Goal: Task Accomplishment & Management: Use online tool/utility

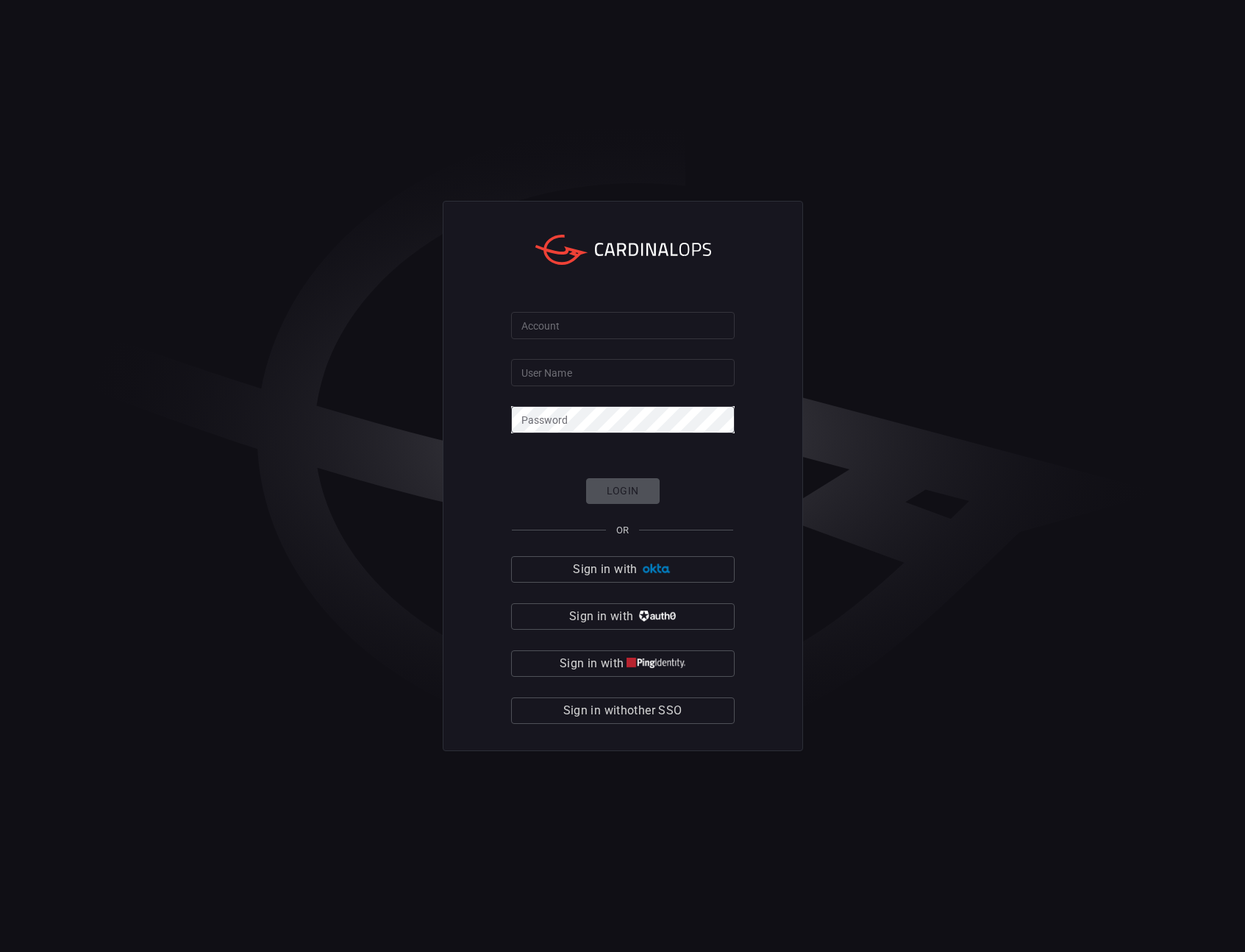
type input "adsteck"
click at [486, 516] on div "Account Account User Name adsteck User Name Password Password Login OR Sign in …" at bounding box center [623, 476] width 361 height 550
click at [564, 327] on input "Account" at bounding box center [623, 325] width 223 height 27
type input "sofi"
click at [662, 572] on img "button" at bounding box center [656, 569] width 32 height 11
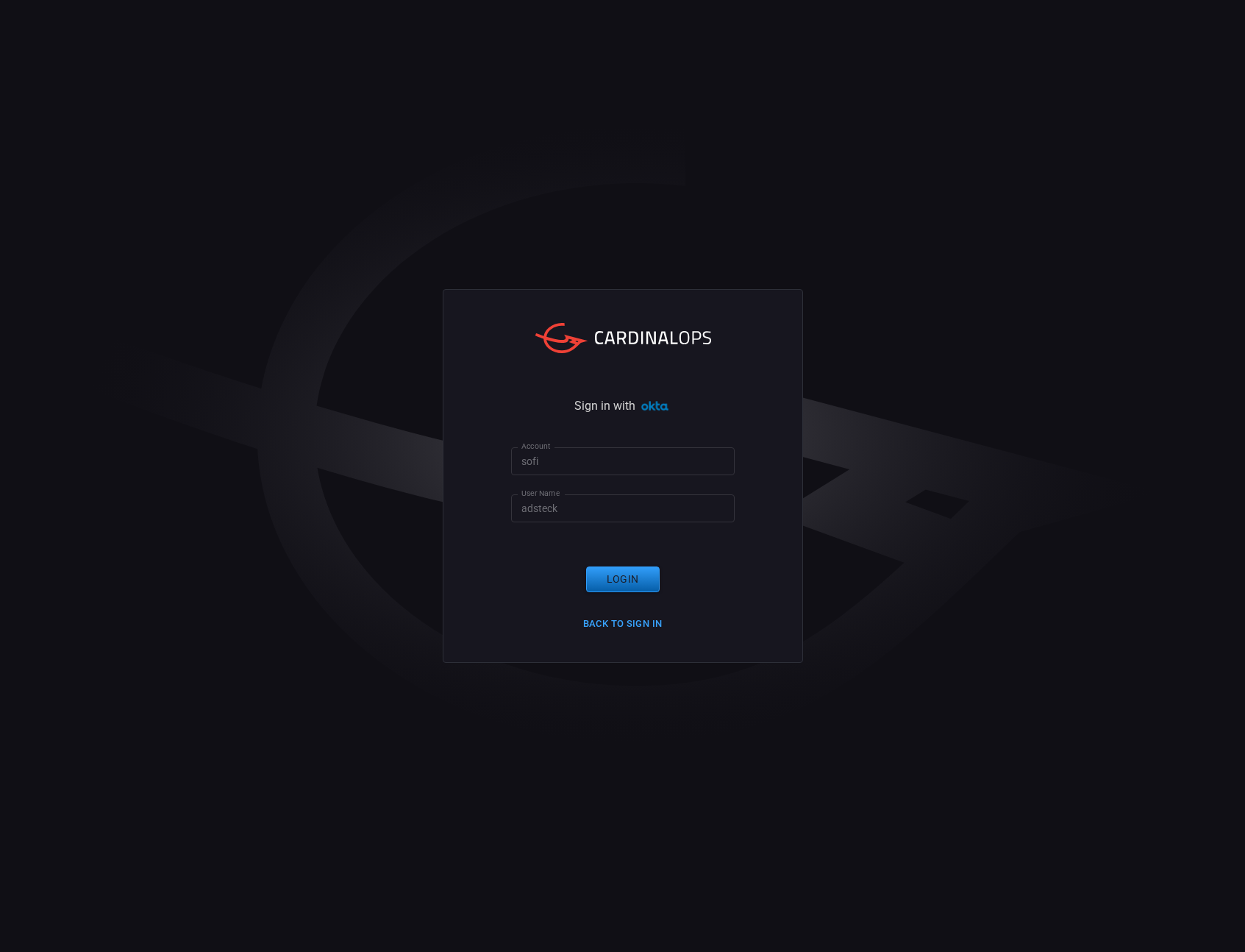
click at [635, 580] on button "Login" at bounding box center [623, 579] width 74 height 26
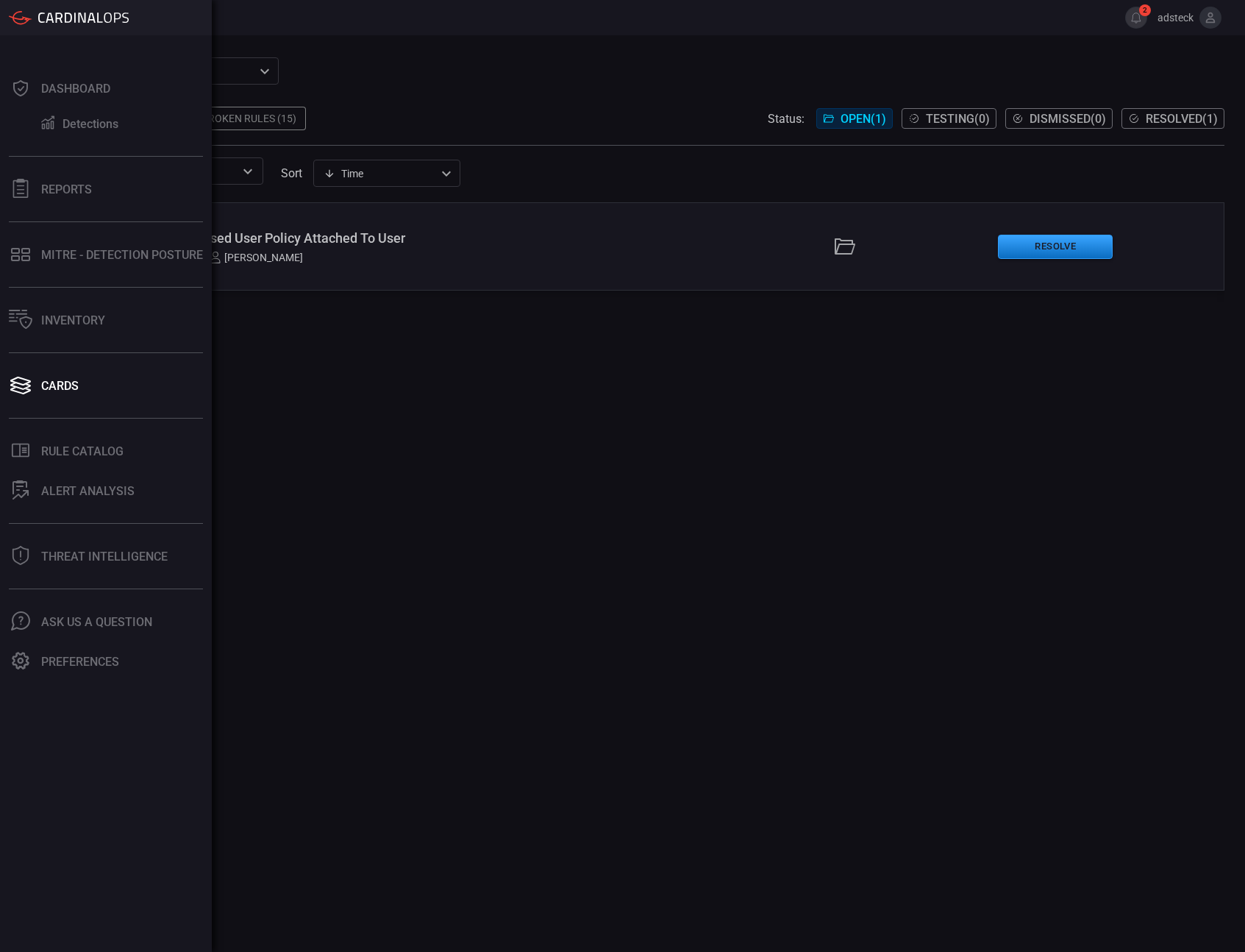
click at [50, 295] on div "Dashboard Detections Reports MITRE - Detection Posture Inventory Cards .st0_rul…" at bounding box center [105, 494] width 212 height 917
click at [53, 316] on div "Inventory" at bounding box center [73, 320] width 64 height 14
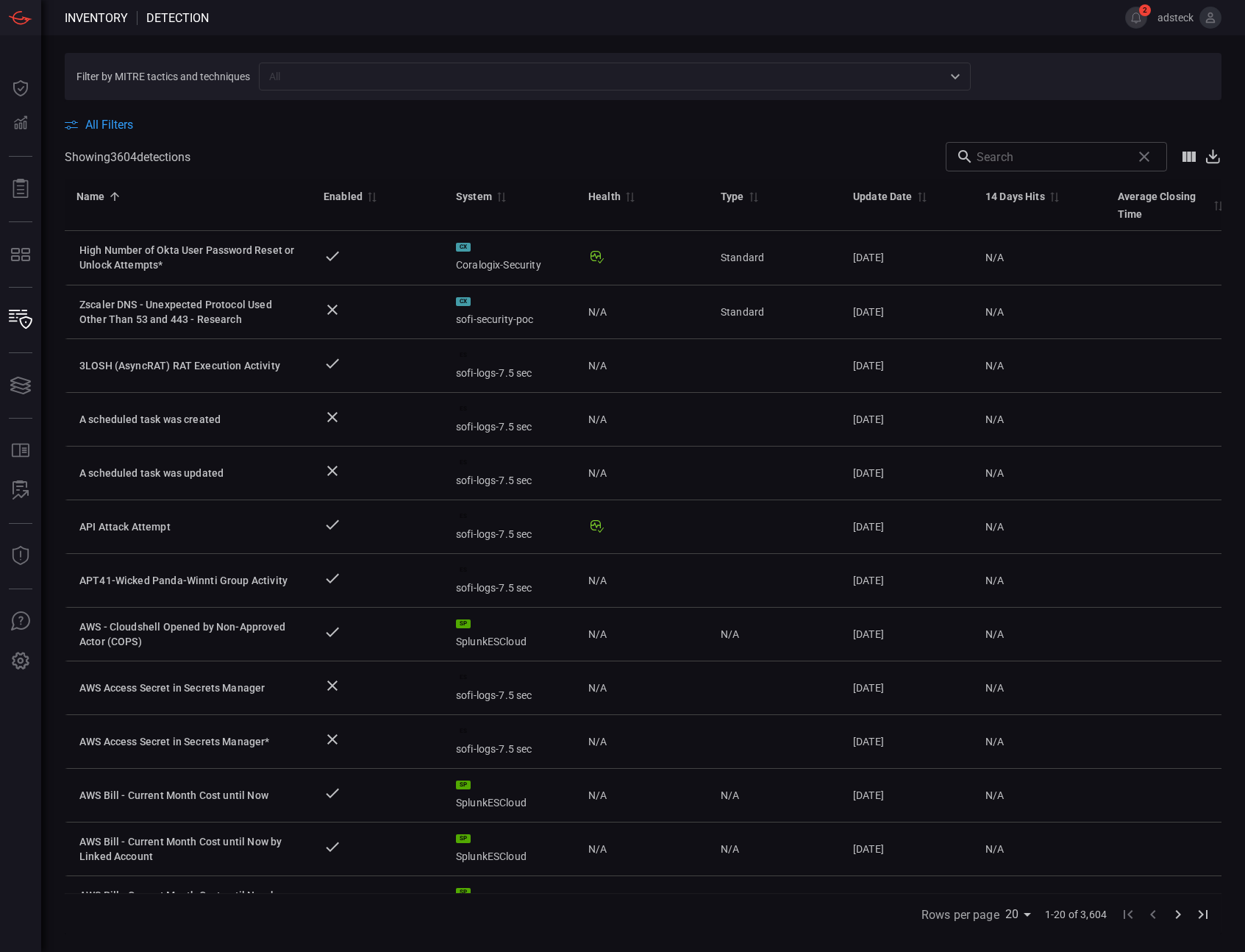
click at [108, 126] on span "All Filters" at bounding box center [109, 125] width 48 height 14
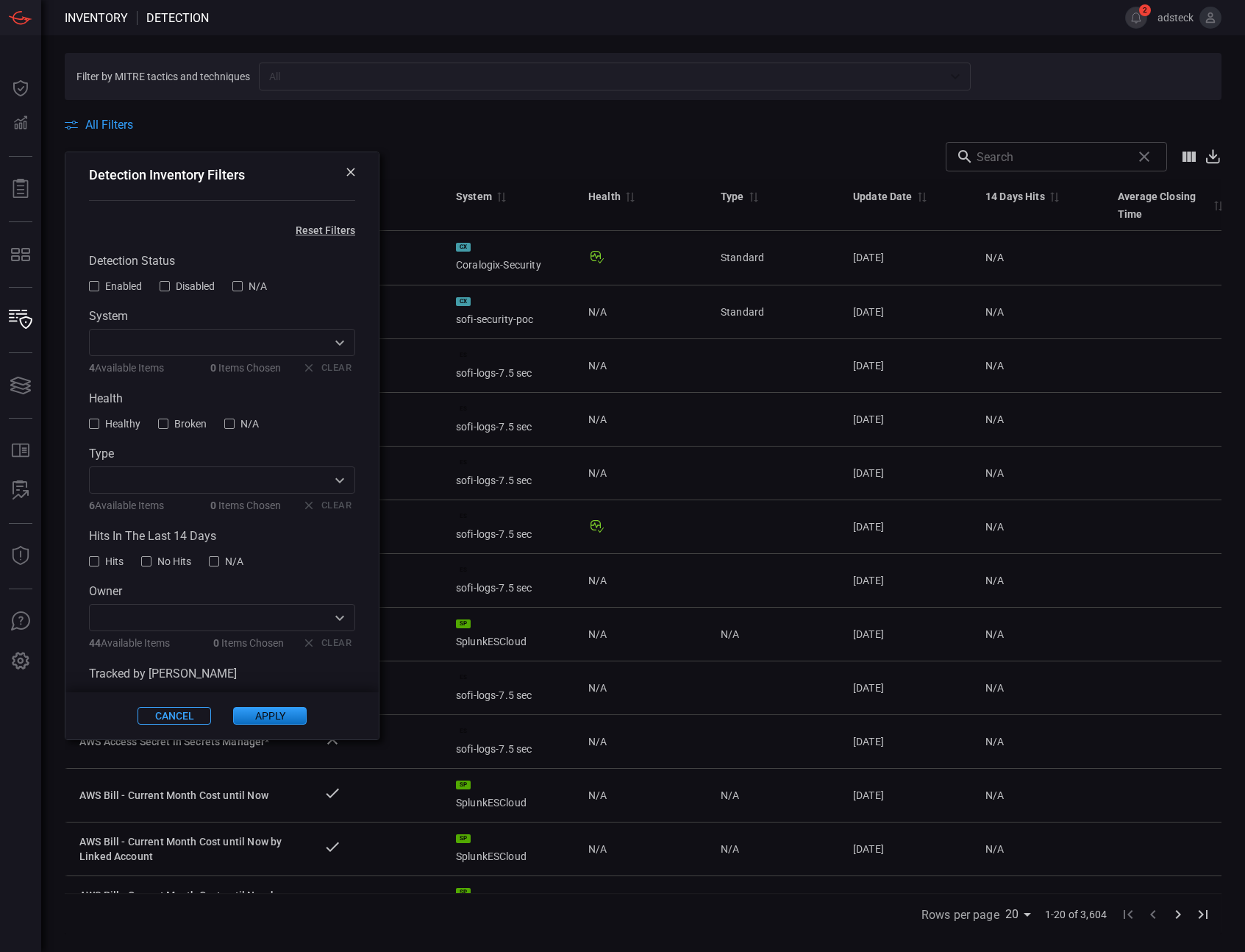
click at [115, 287] on span "Enabled" at bounding box center [123, 286] width 36 height 12
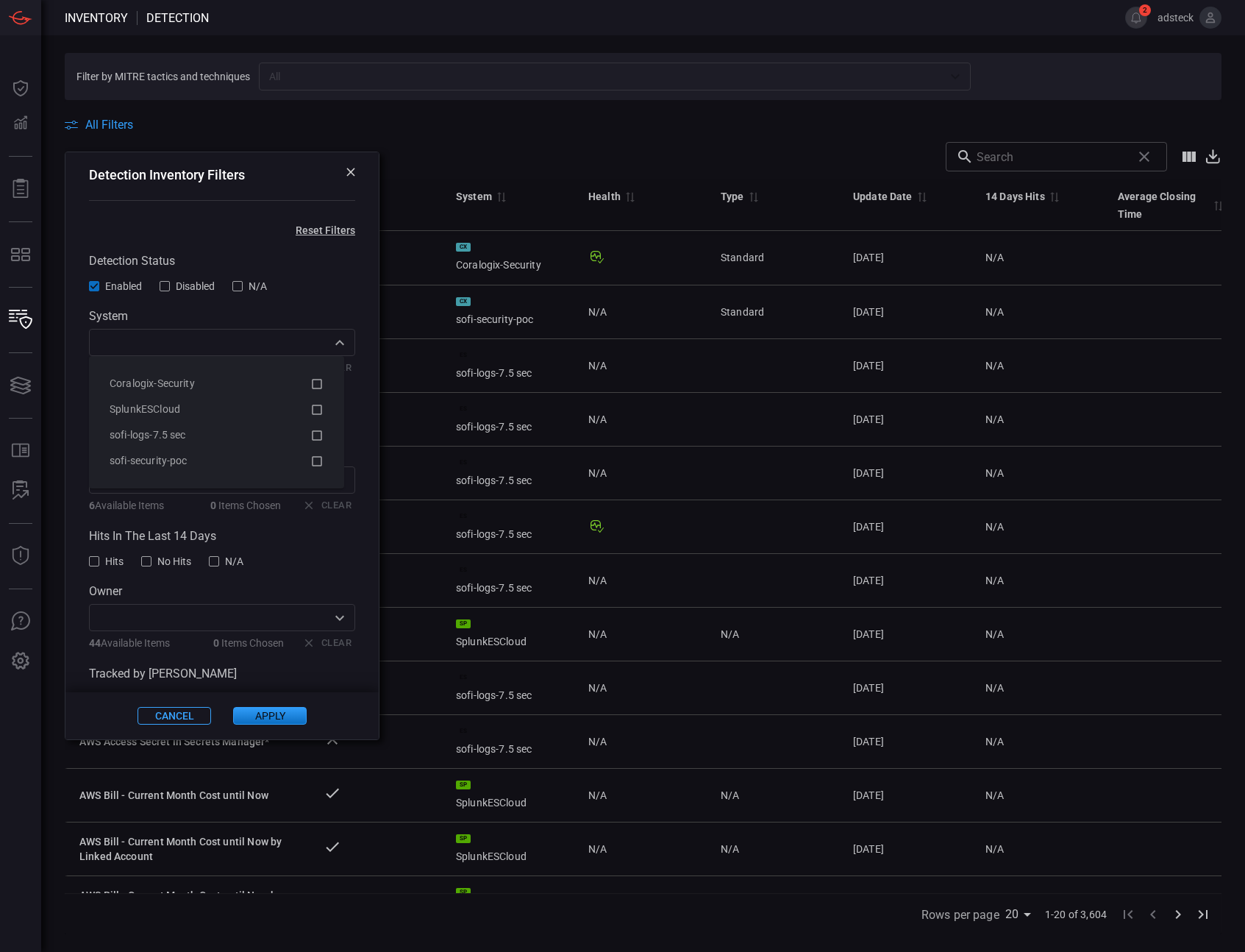
click at [138, 353] on div "​" at bounding box center [222, 342] width 266 height 27
click at [320, 434] on icon at bounding box center [316, 435] width 13 height 18
click at [338, 301] on div "Detection Status Enabled Disabled N/A System 1 Items selected ​ 4 Available Ite…" at bounding box center [222, 479] width 266 height 450
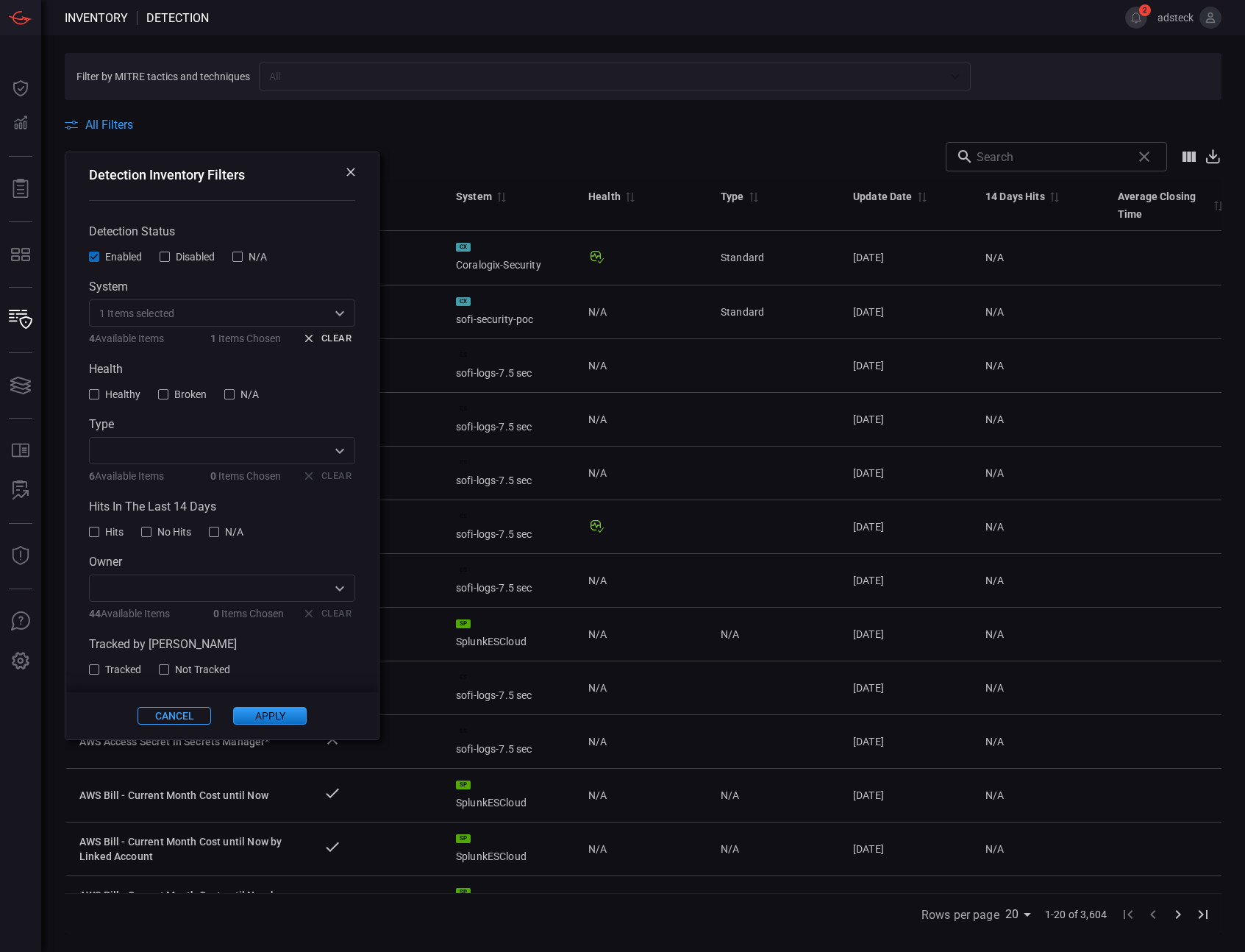
scroll to position [36, 0]
click at [266, 718] on button "Apply" at bounding box center [270, 715] width 74 height 18
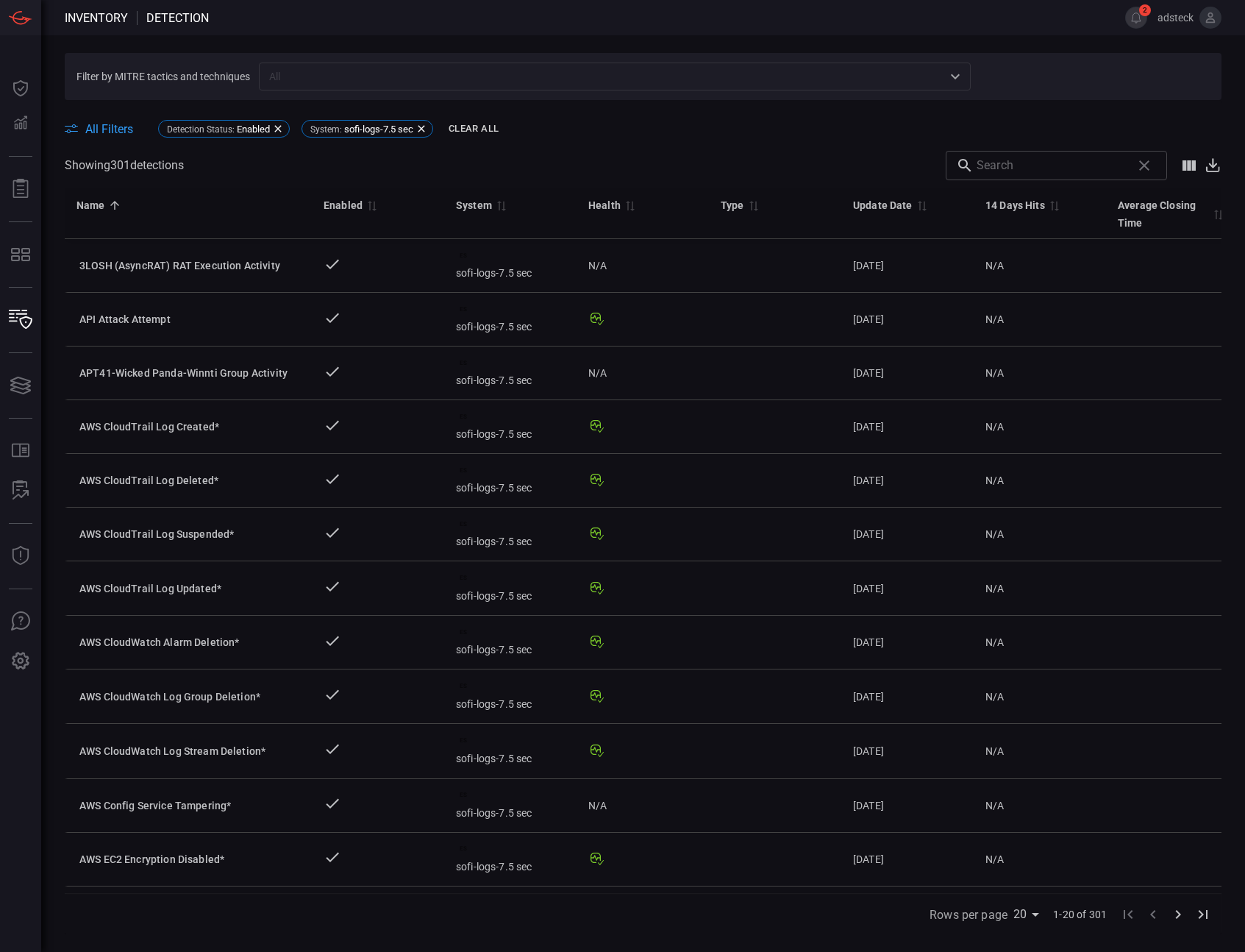
click at [1100, 164] on input "text" at bounding box center [1051, 165] width 149 height 29
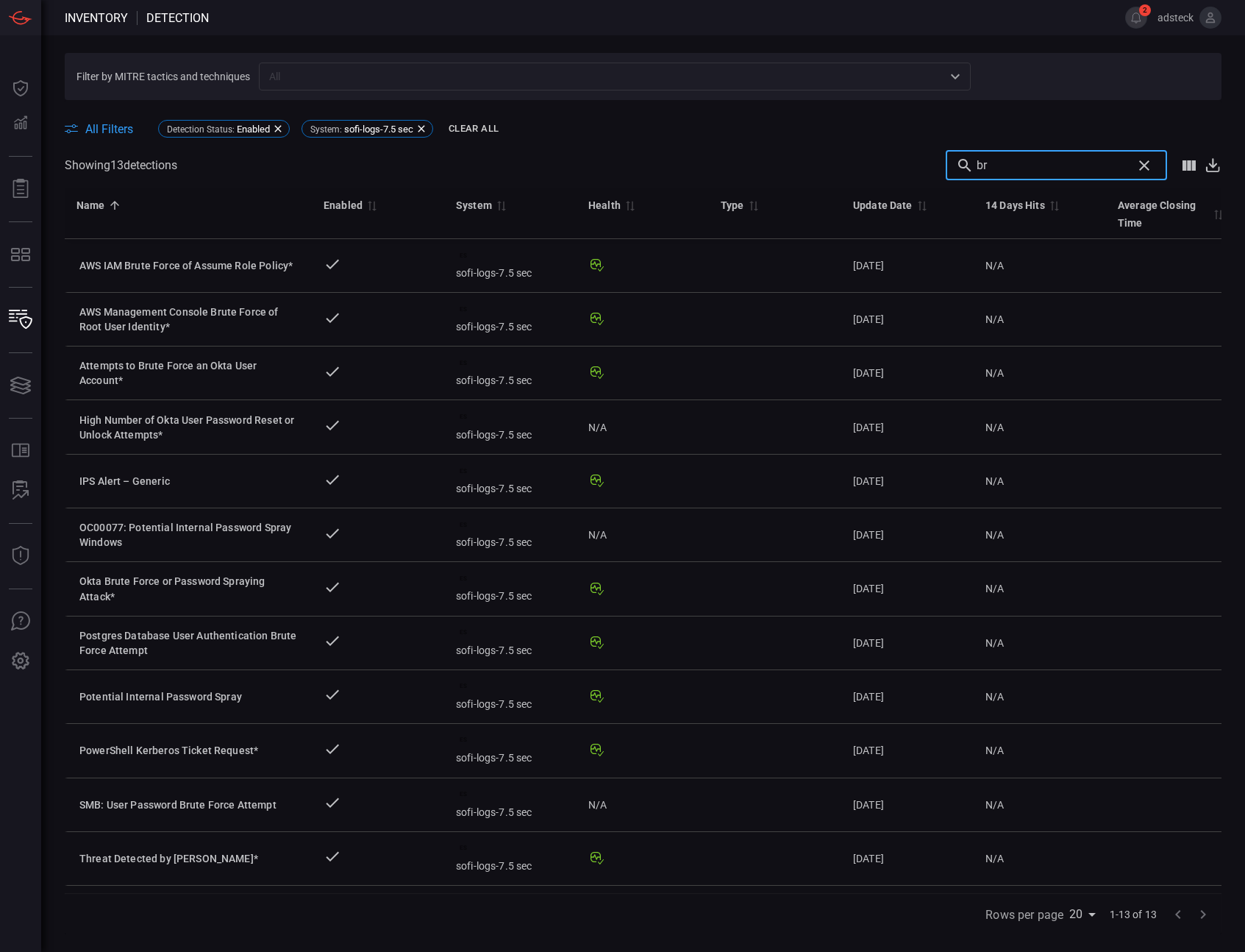
type input "b"
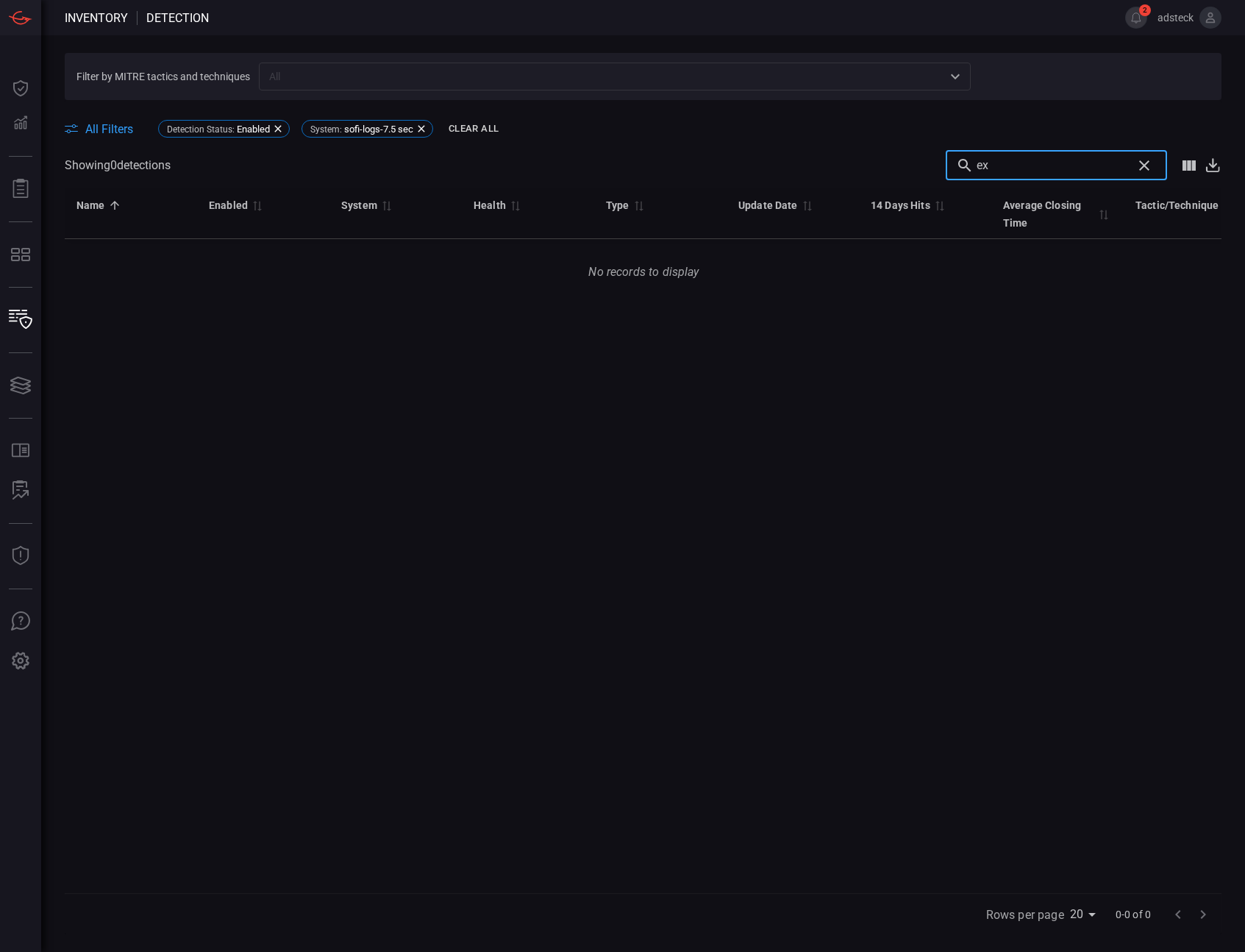
type input "e"
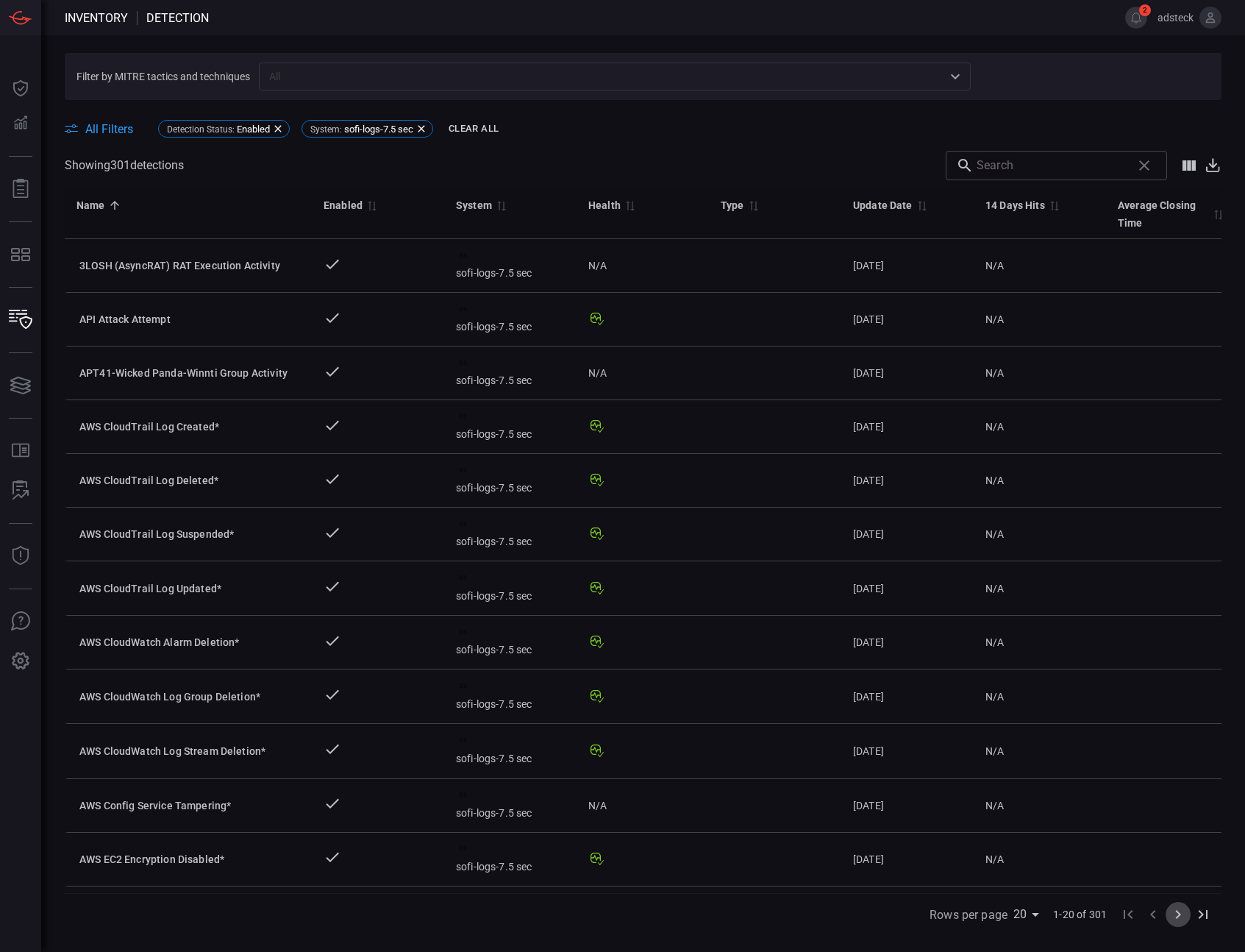
click at [1181, 916] on icon "Go to next page" at bounding box center [1178, 914] width 18 height 18
click at [1178, 916] on icon "Go to next page" at bounding box center [1178, 914] width 5 height 9
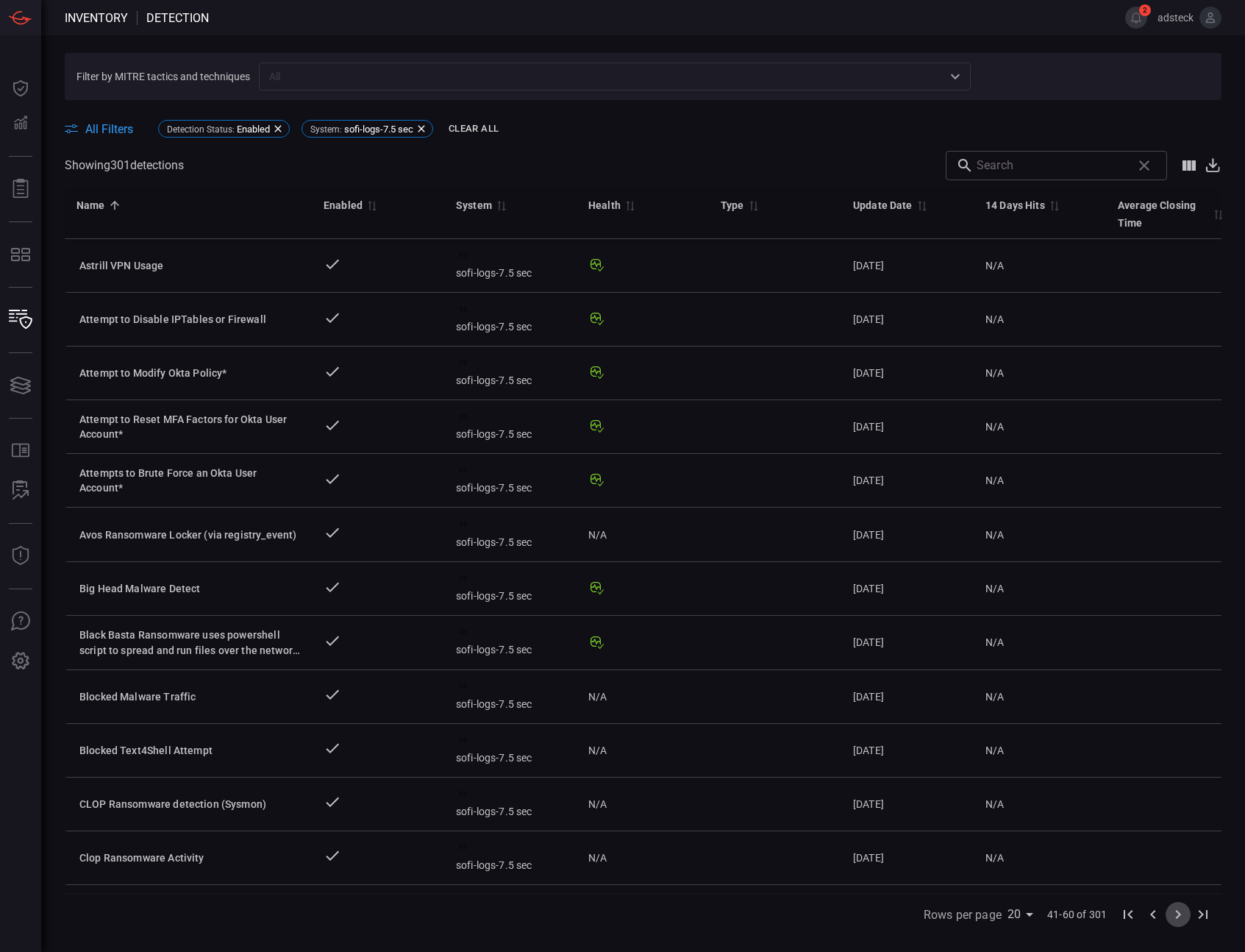
click at [1178, 916] on icon "Go to next page" at bounding box center [1178, 914] width 5 height 9
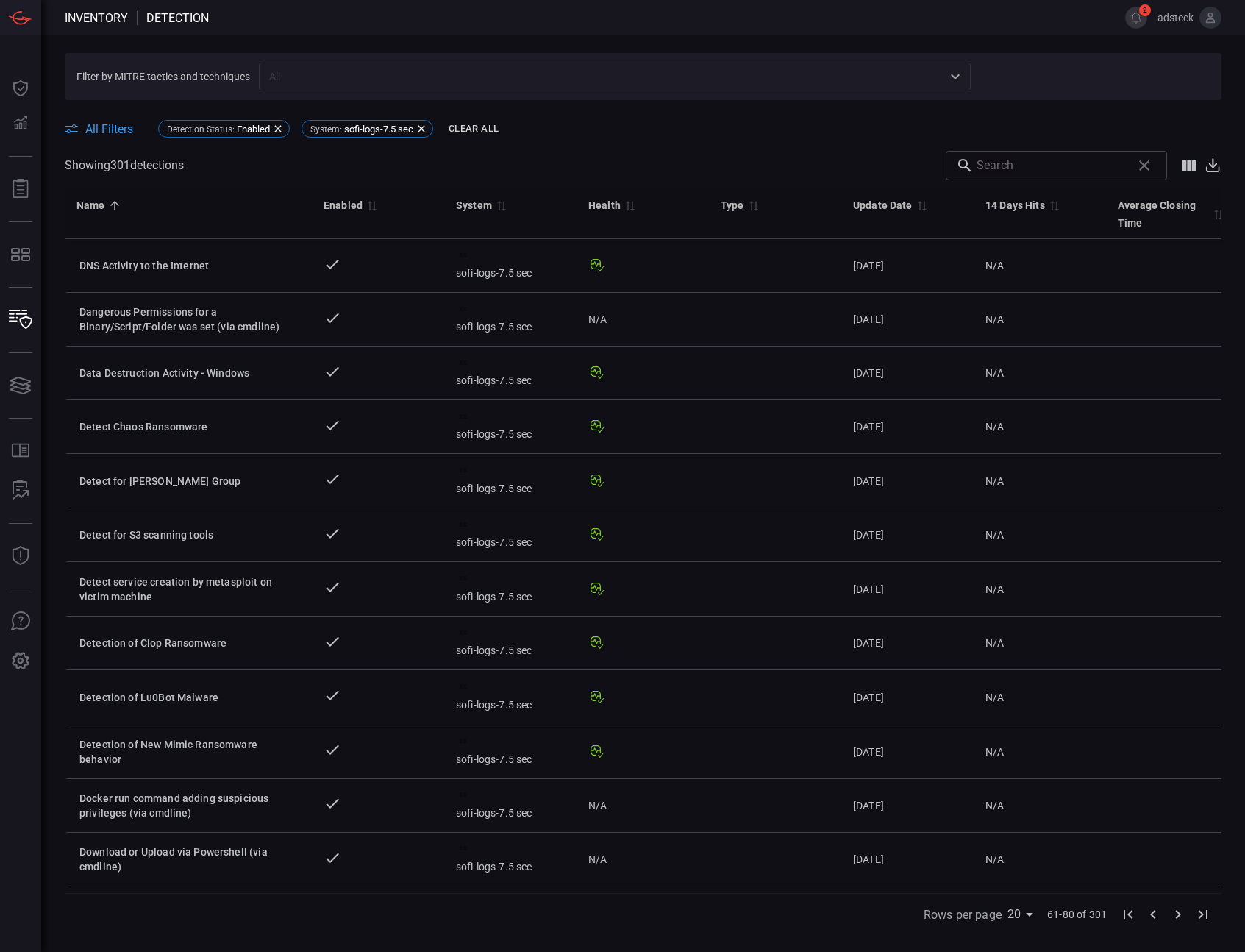
click at [1178, 916] on icon "Go to next page" at bounding box center [1178, 914] width 5 height 9
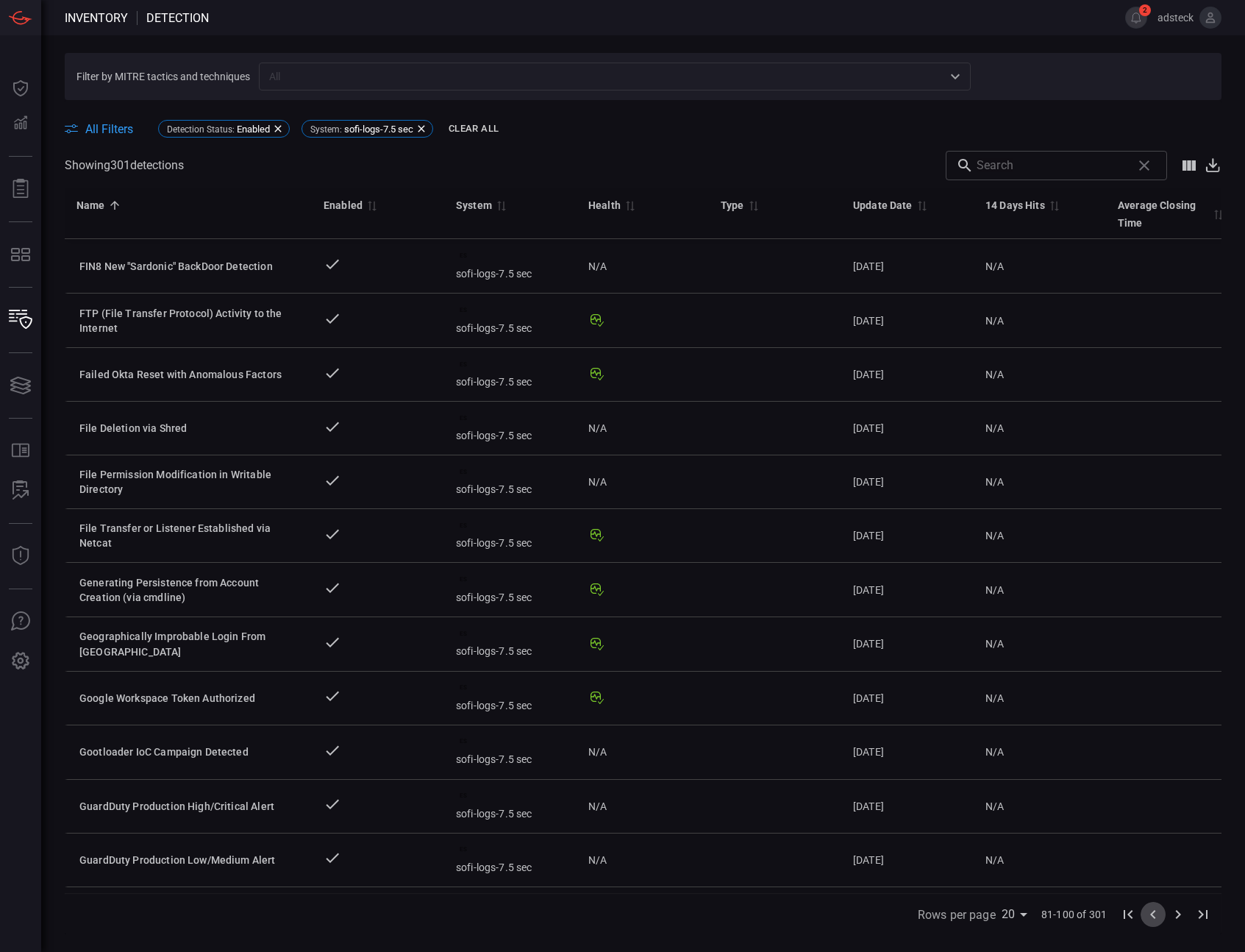
drag, startPoint x: 1152, startPoint y: 918, endPoint x: 1133, endPoint y: 917, distance: 19.0
click at [1152, 918] on icon "Go to previous page" at bounding box center [1153, 914] width 18 height 18
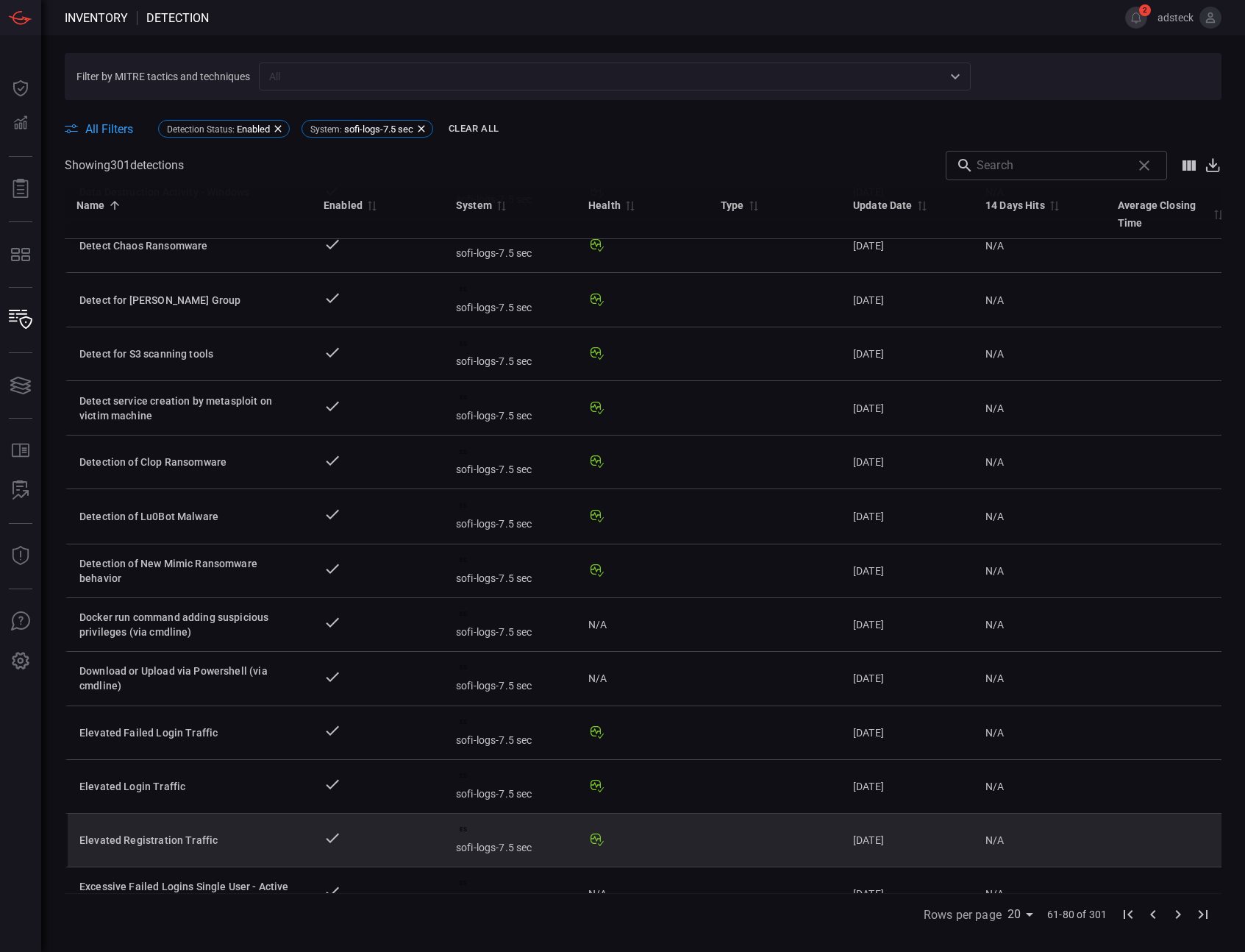
scroll to position [435, 0]
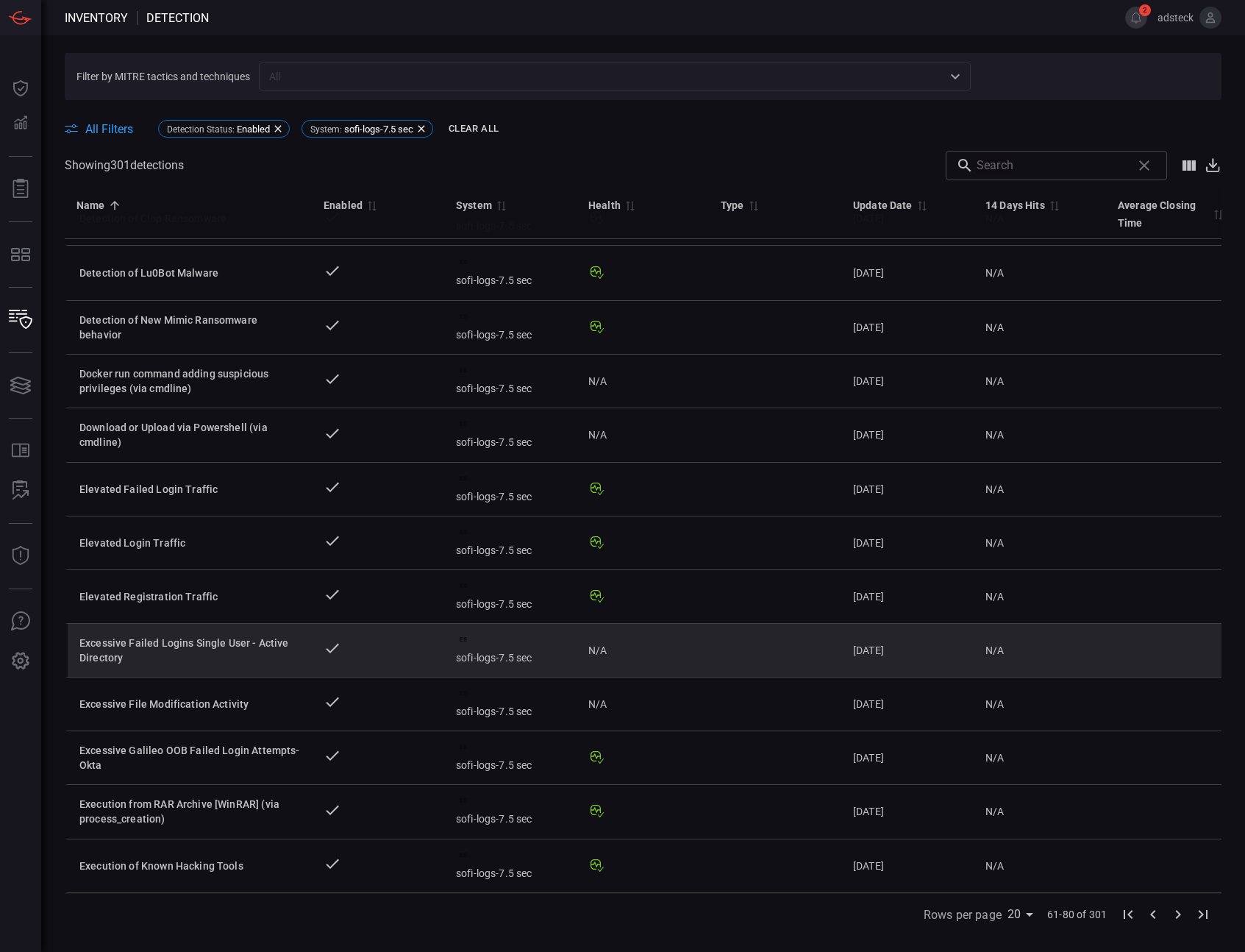
click at [185, 639] on div "Excessive Failed Logins Single User - Active Directory" at bounding box center [189, 650] width 220 height 29
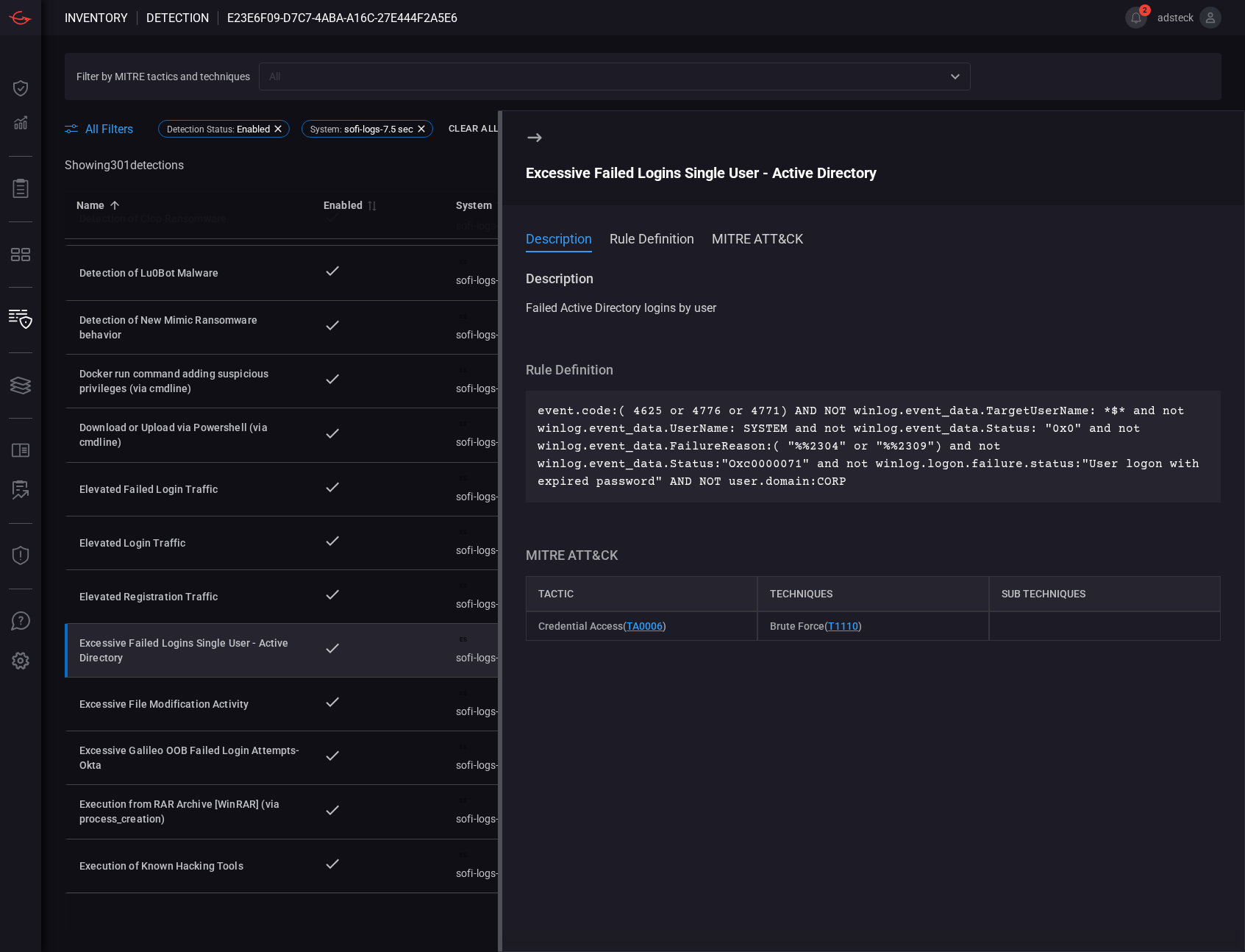
click at [541, 137] on icon at bounding box center [535, 137] width 14 height 9
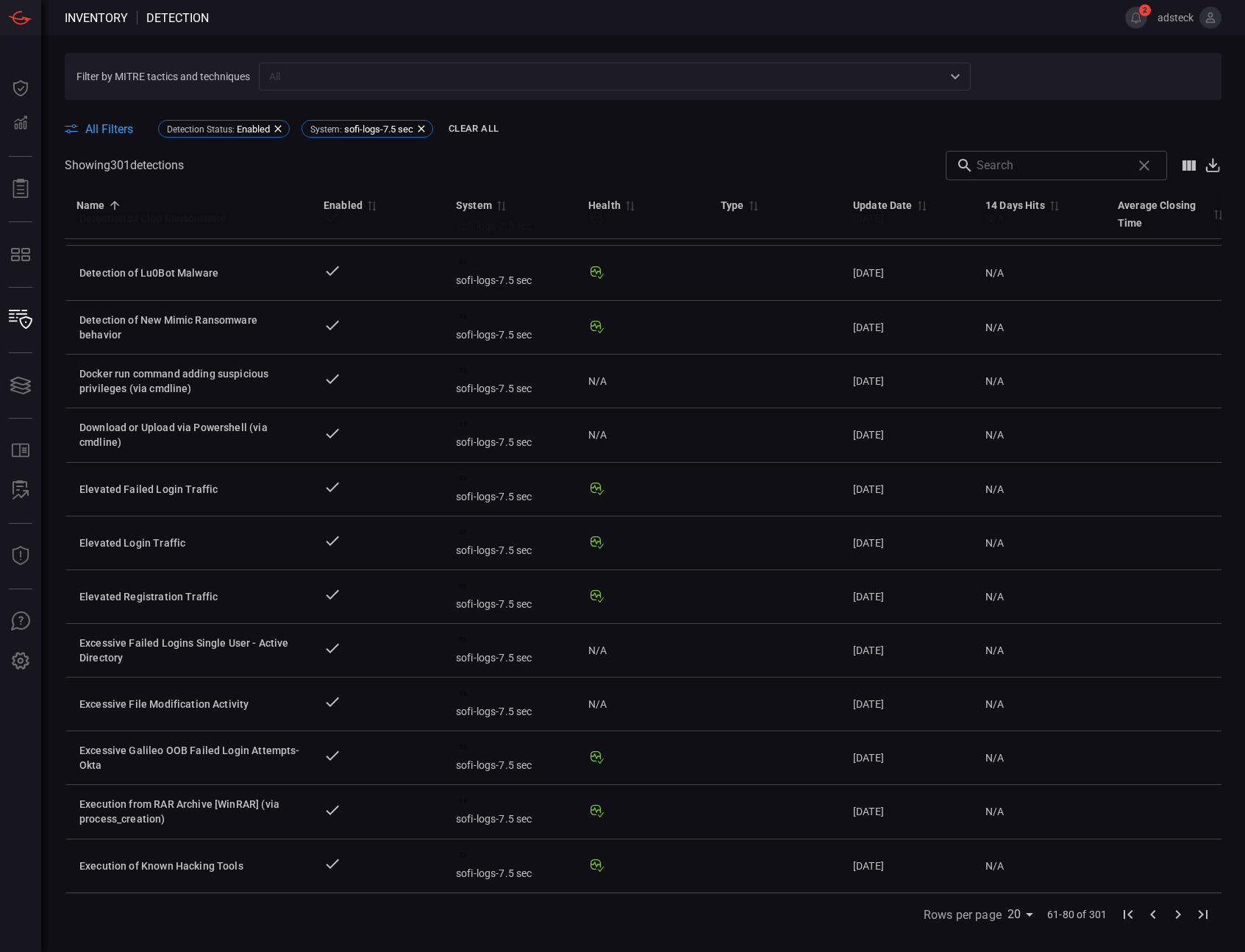
click at [1183, 164] on icon "Show/Hide columns" at bounding box center [1189, 165] width 13 height 10
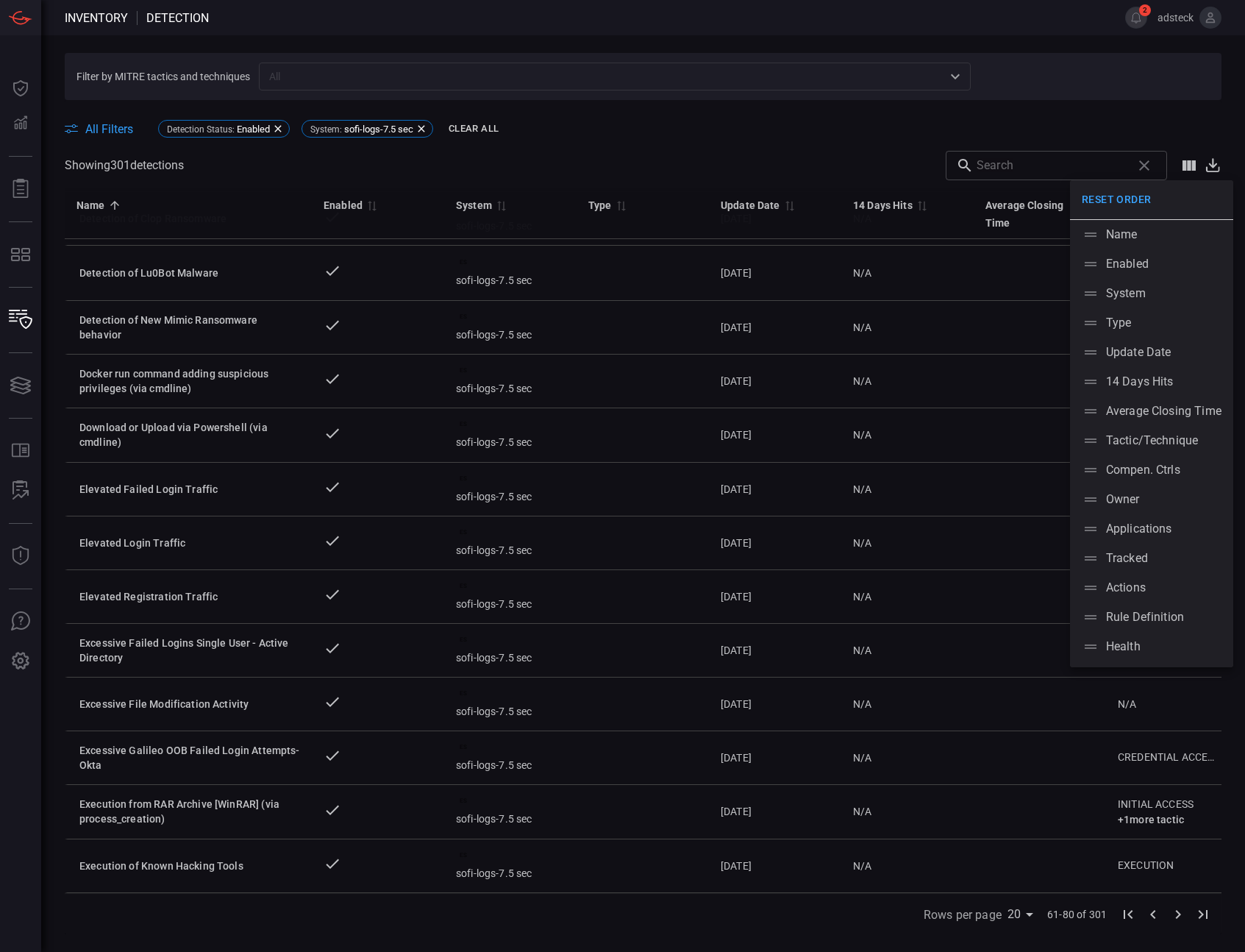
click at [904, 123] on div at bounding box center [622, 476] width 1245 height 952
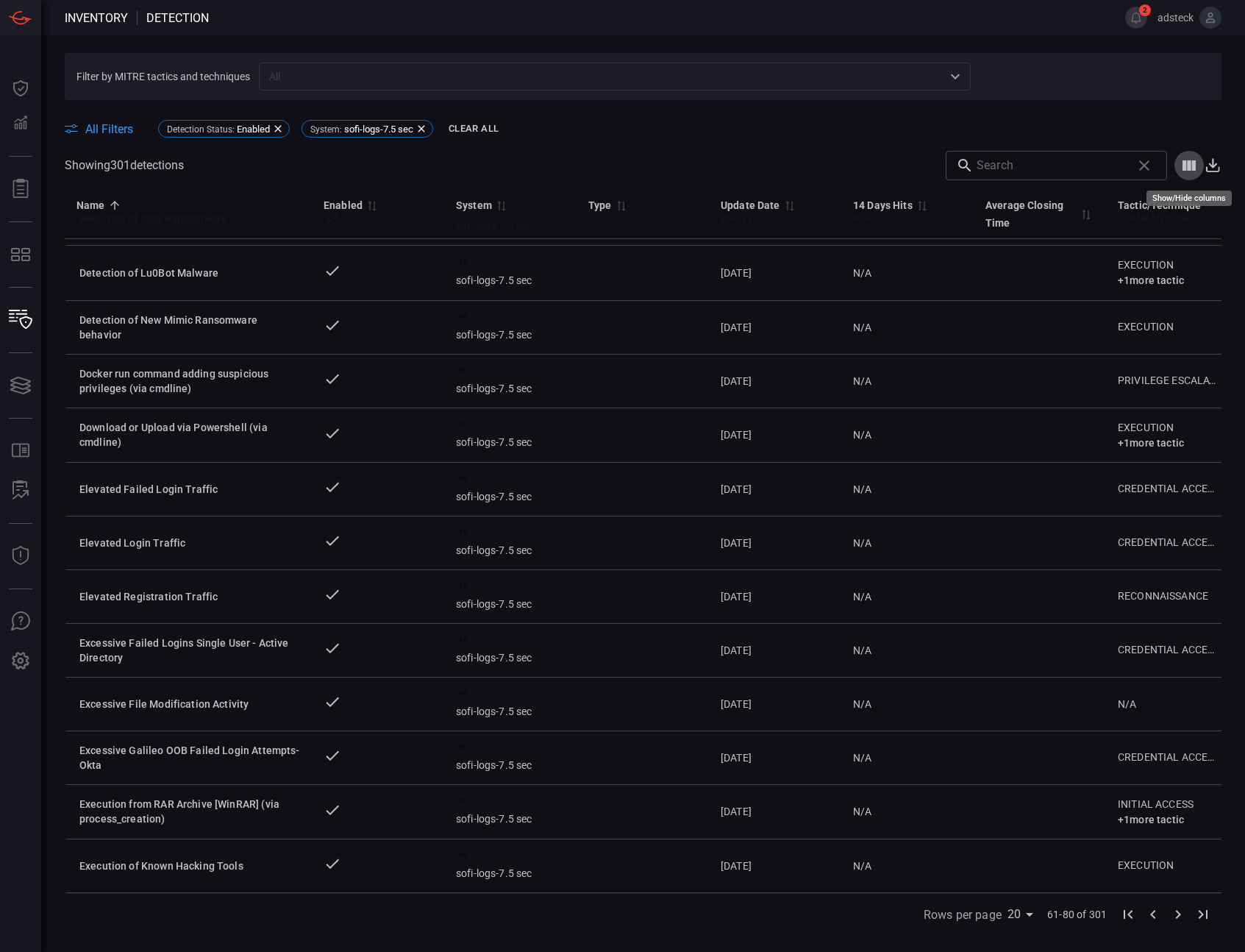
click at [1193, 164] on icon "Show/Hide columns" at bounding box center [1189, 165] width 13 height 10
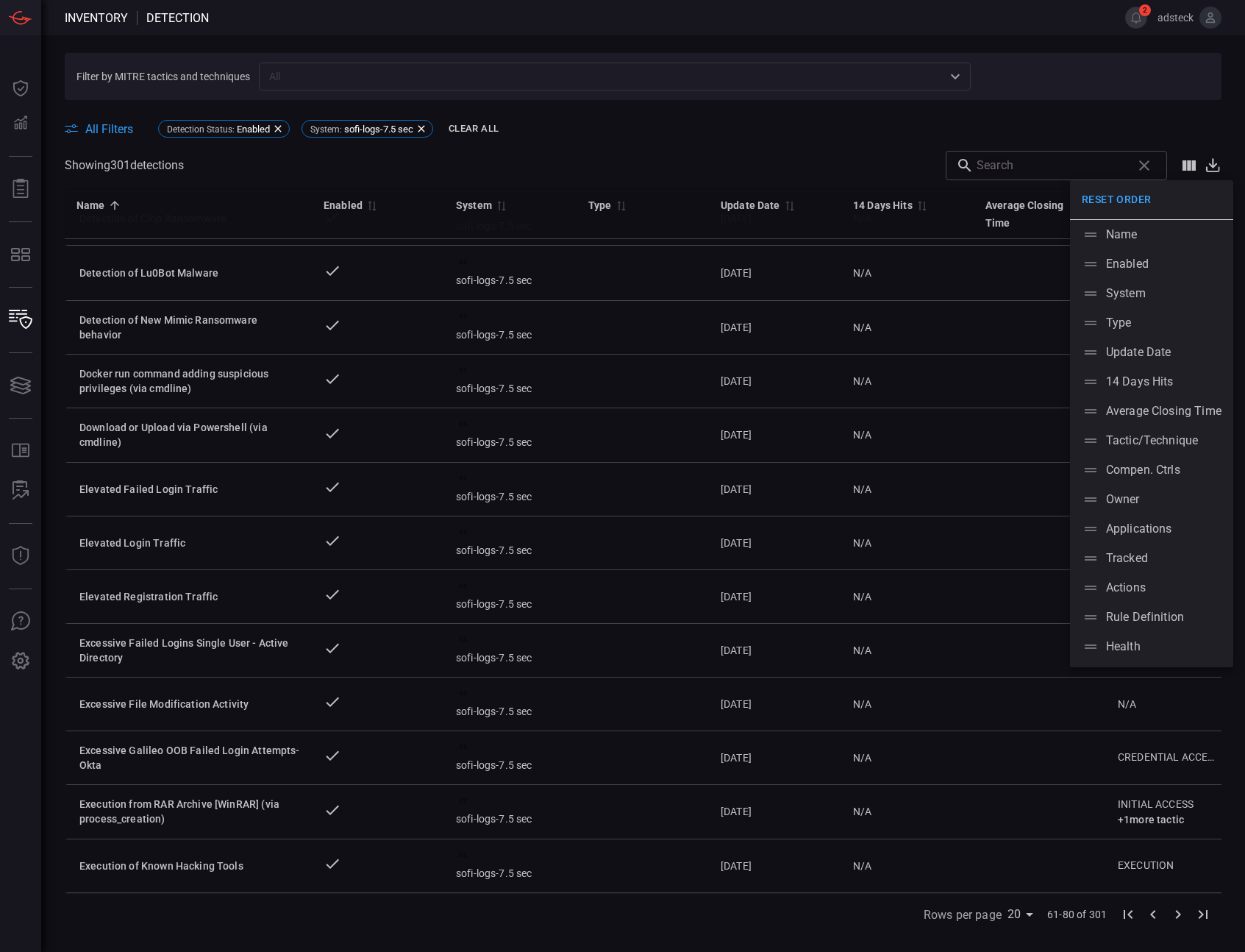
drag, startPoint x: 1122, startPoint y: 332, endPoint x: 1125, endPoint y: 639, distance: 307.0
click at [1125, 639] on ul "Reset order Name Enabled System Type Update Date 14 Days Hits Average Closing T…" at bounding box center [1152, 424] width 164 height 487
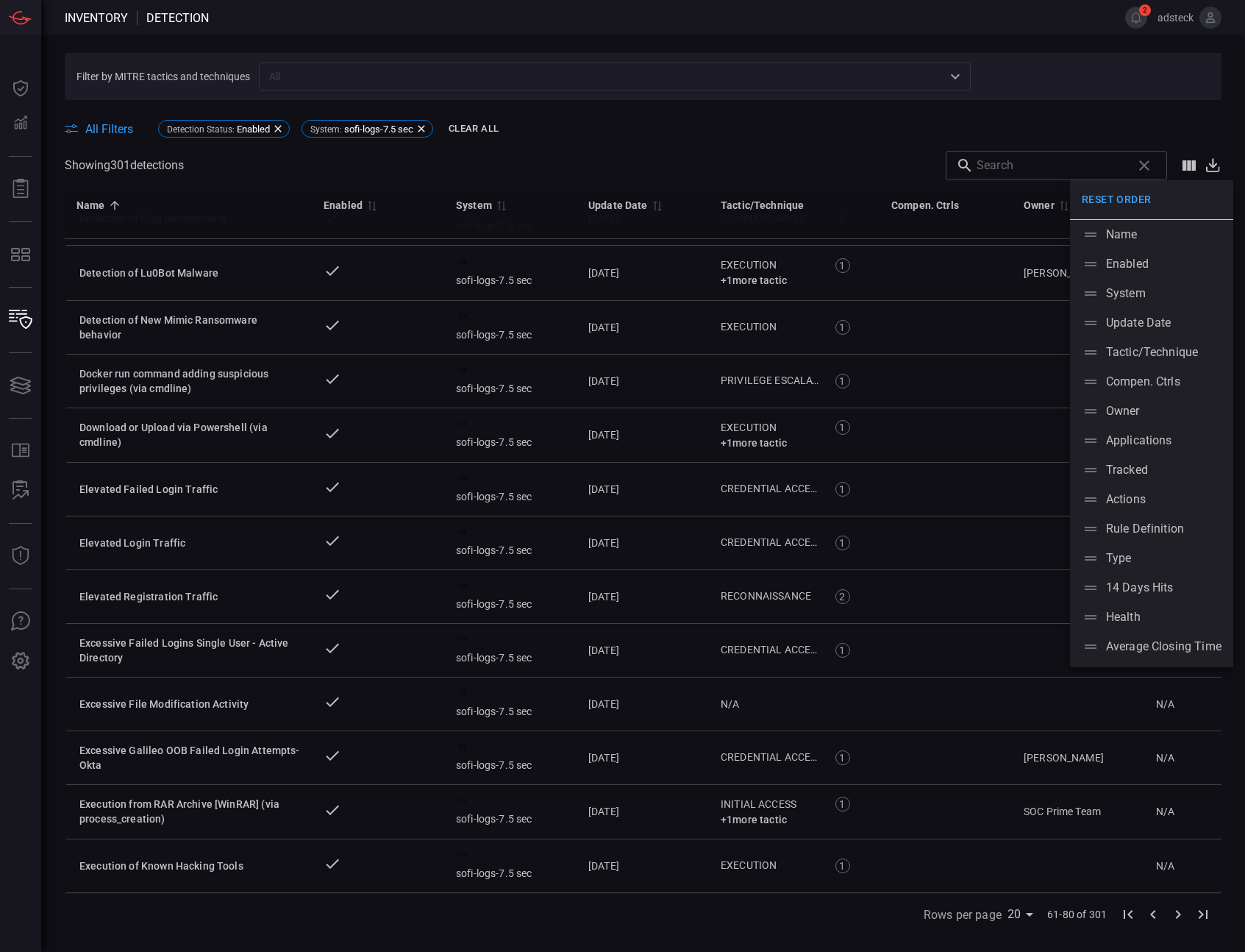
click at [894, 170] on div at bounding box center [622, 476] width 1245 height 952
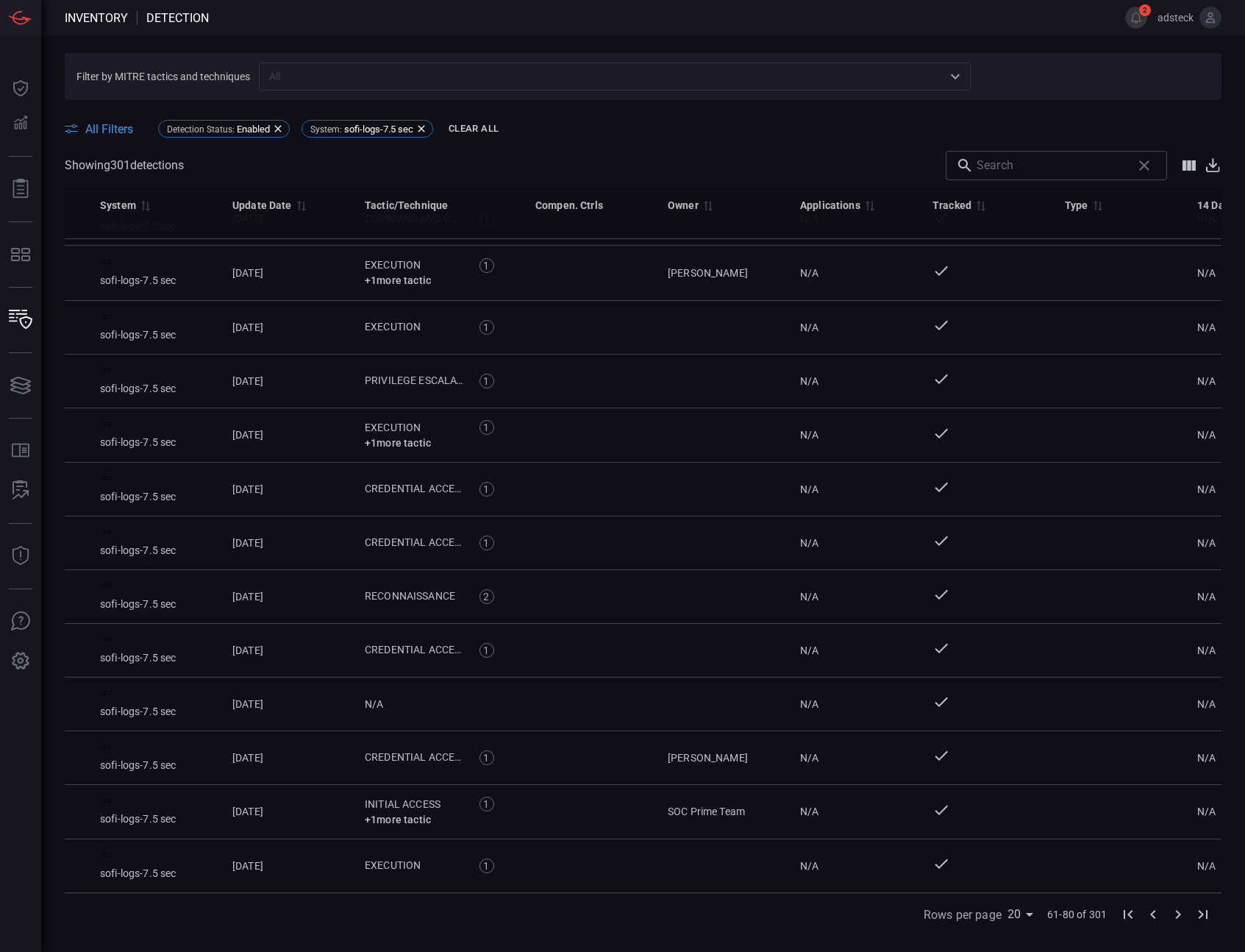
scroll to position [435, 0]
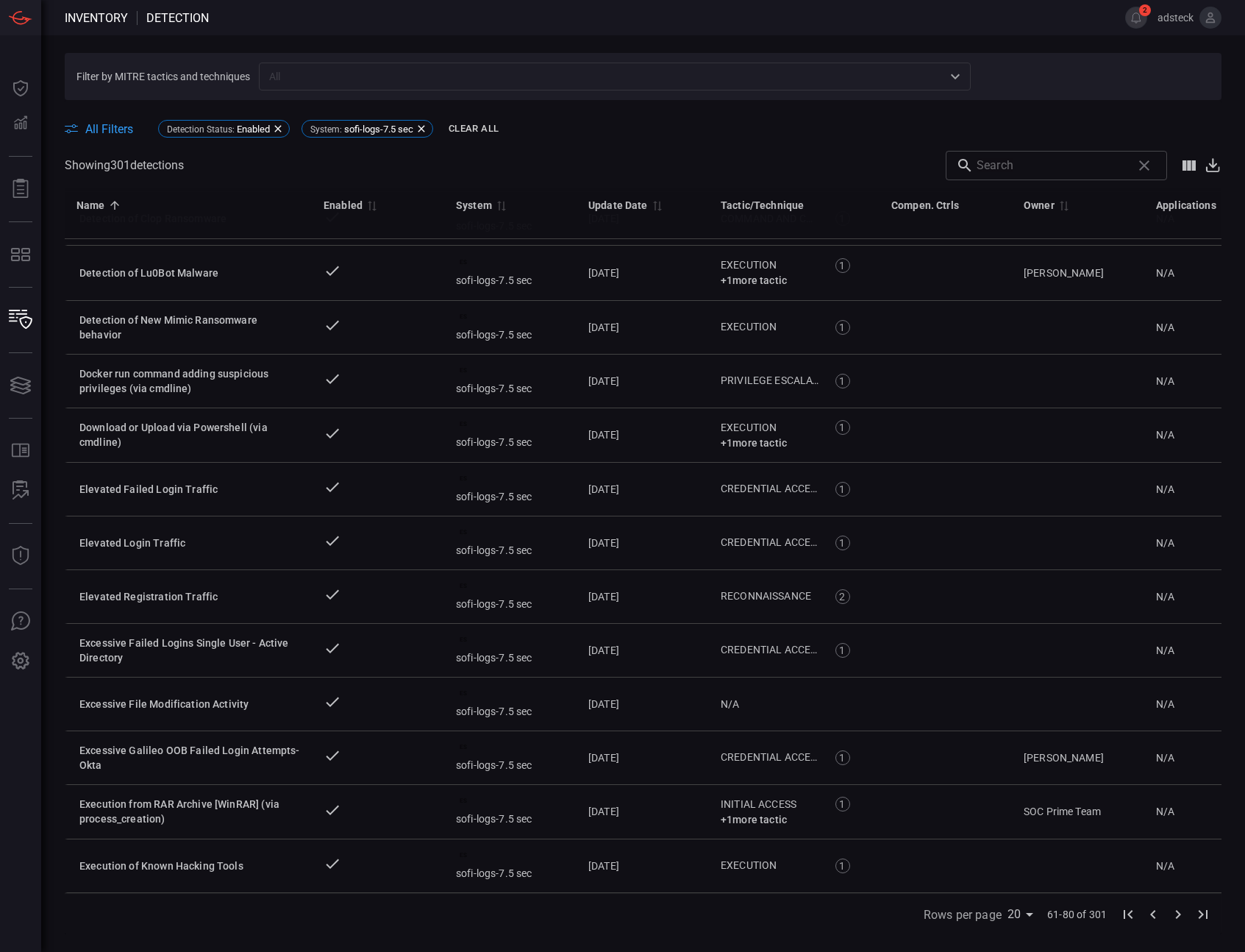
click at [1190, 168] on icon "Show/Hide columns" at bounding box center [1189, 165] width 13 height 10
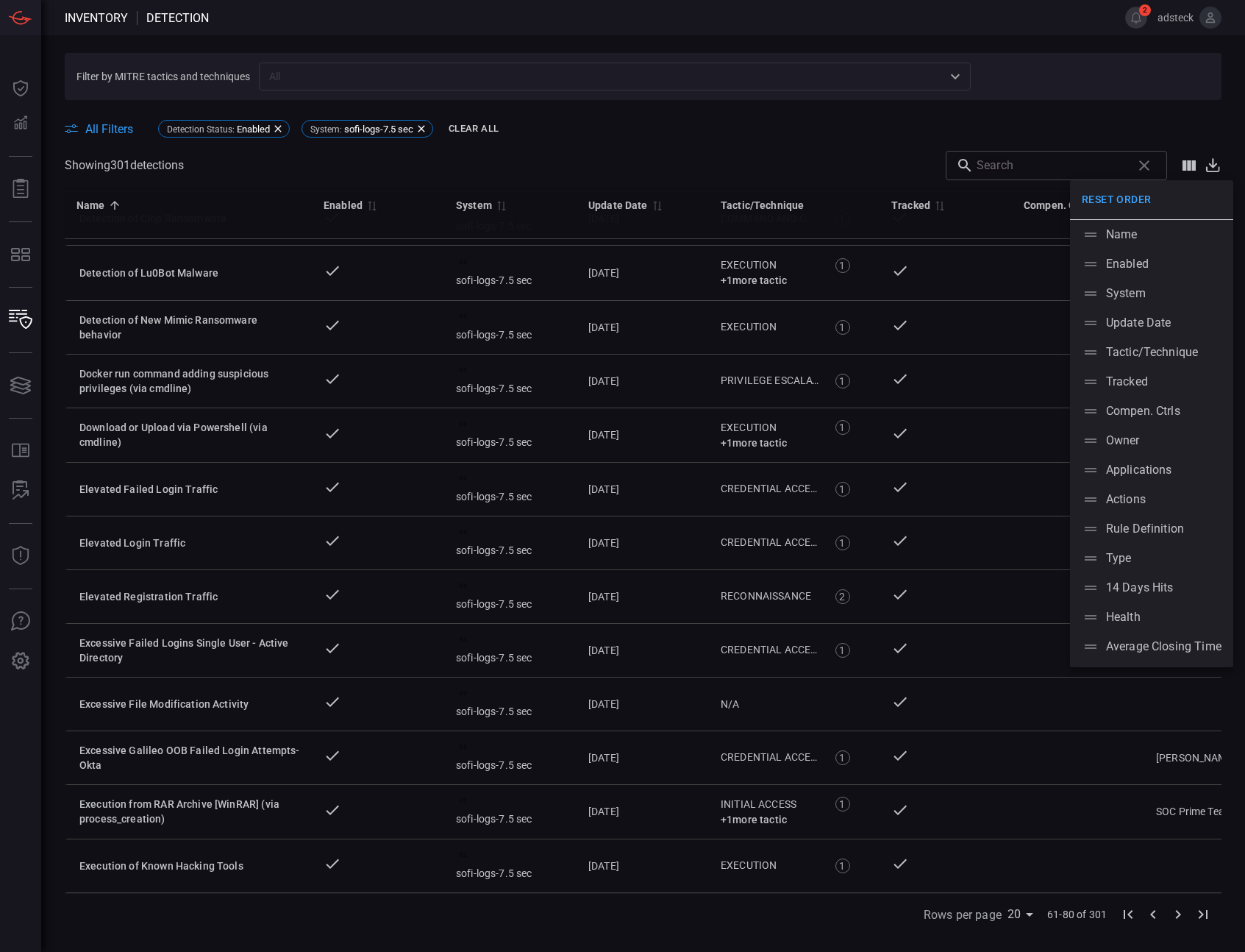
click at [835, 150] on div at bounding box center [622, 476] width 1245 height 952
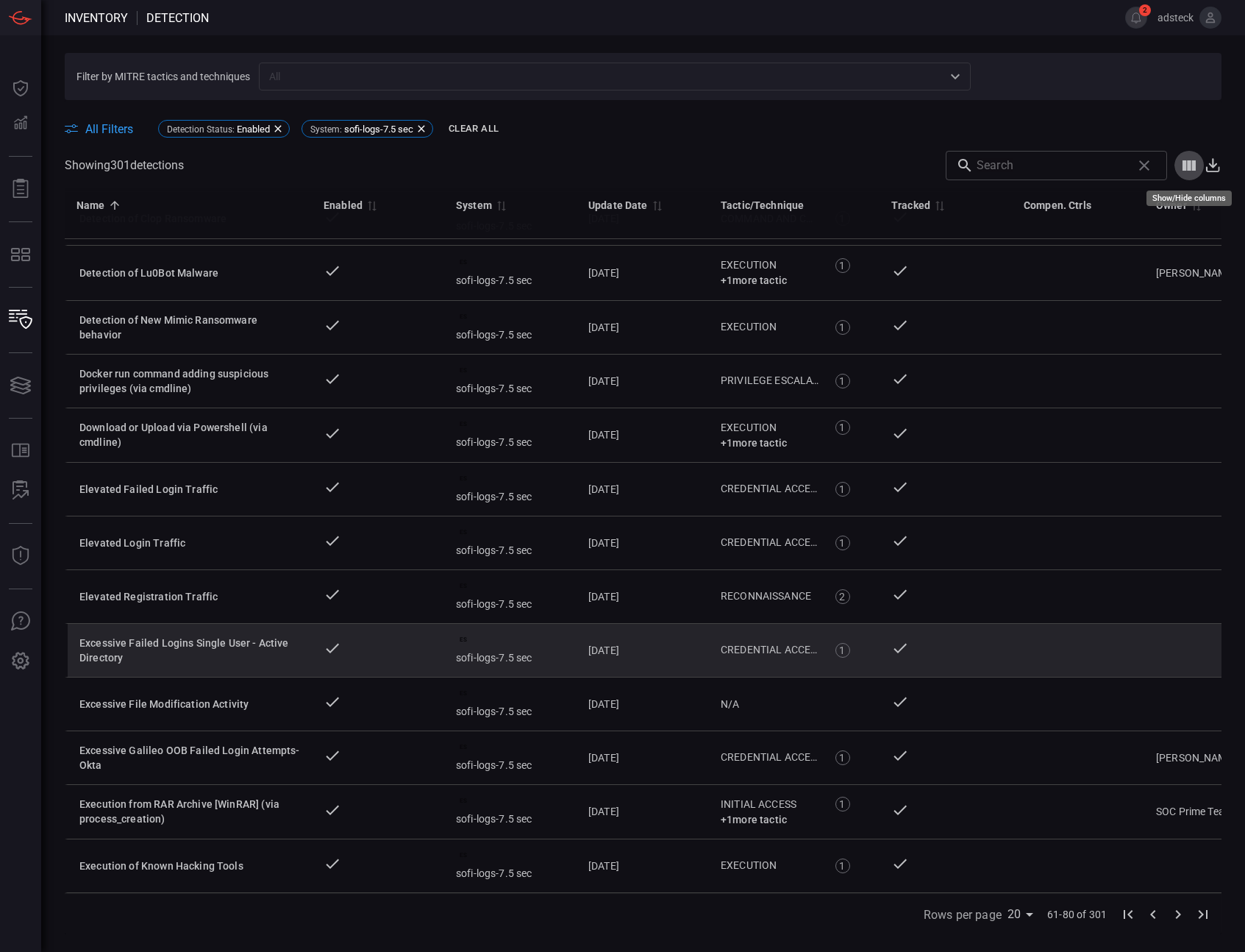
click at [399, 646] on td at bounding box center [378, 650] width 133 height 54
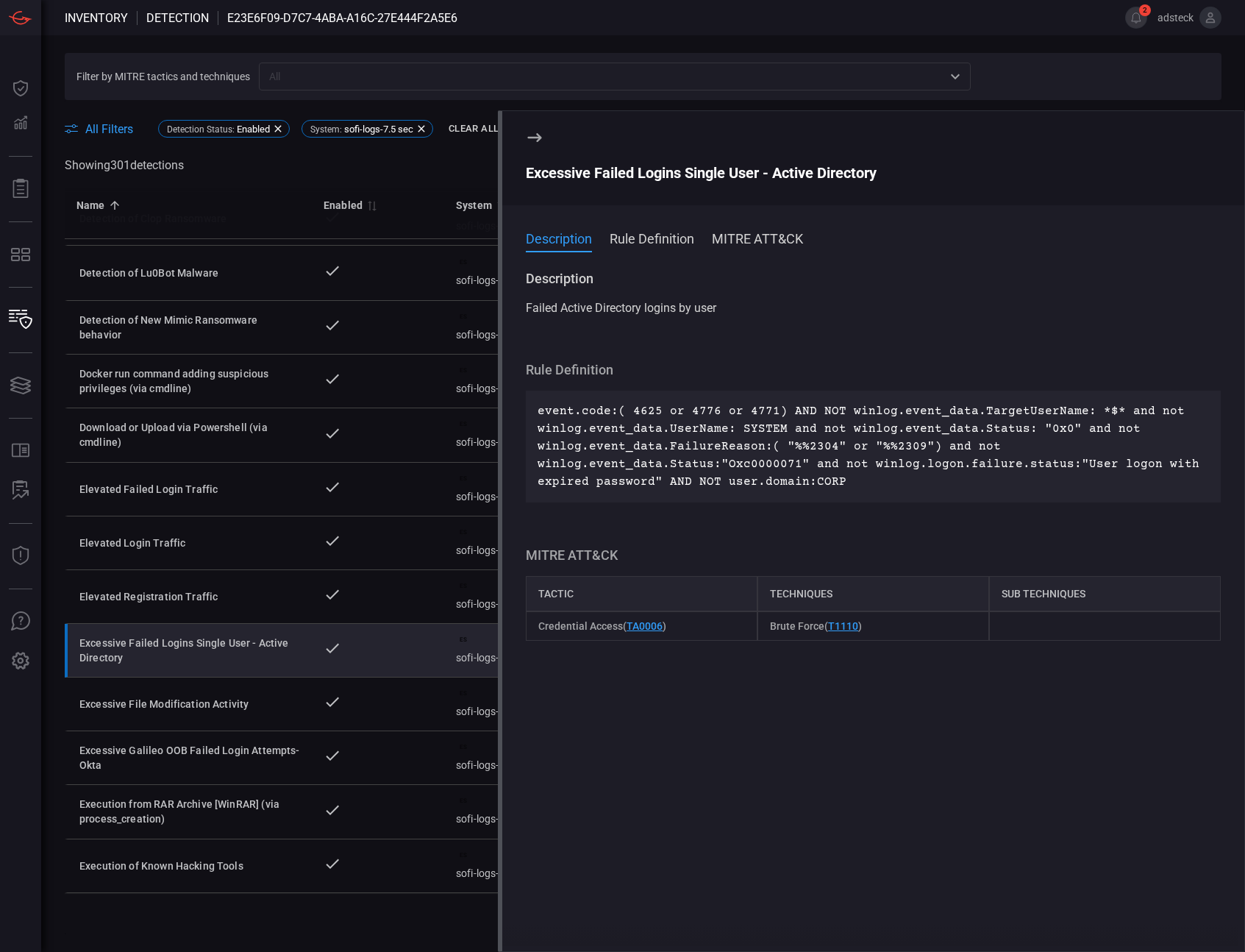
click at [801, 240] on button "MITRE ATT&CK" at bounding box center [758, 237] width 92 height 18
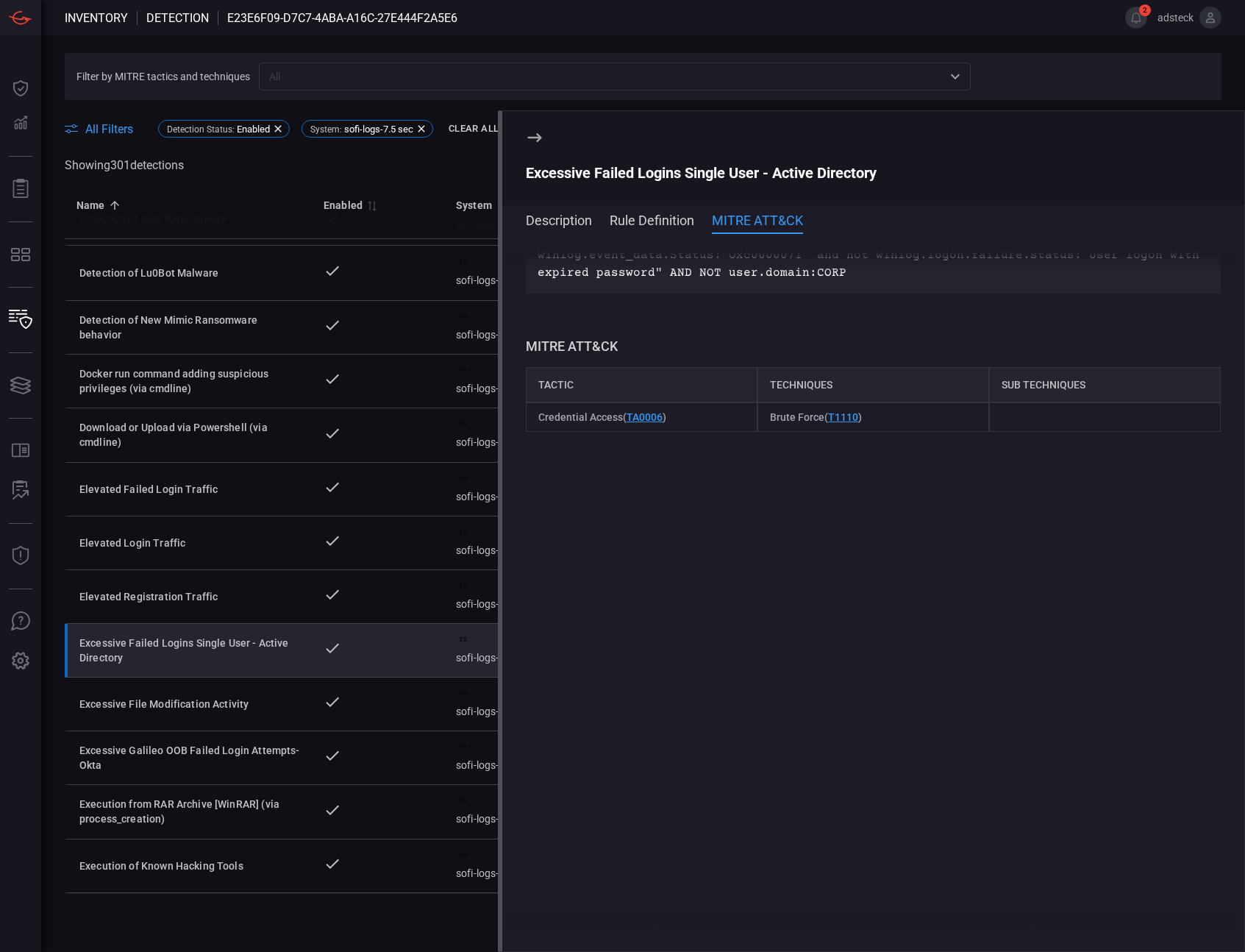
scroll to position [202, 0]
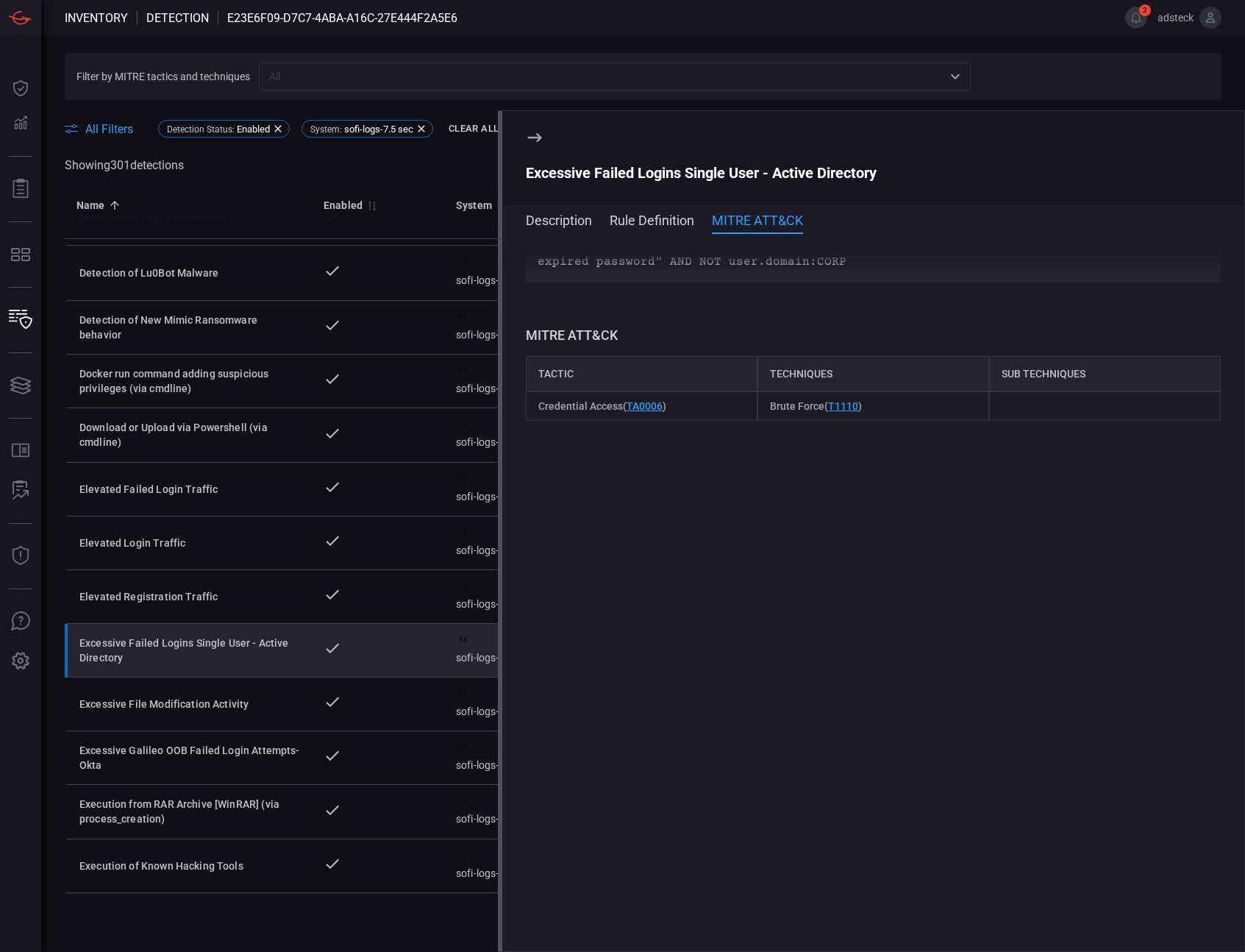
click at [642, 229] on span at bounding box center [873, 240] width 742 height 23
click at [576, 230] on span at bounding box center [873, 240] width 742 height 23
click at [575, 223] on button "Description" at bounding box center [559, 219] width 66 height 18
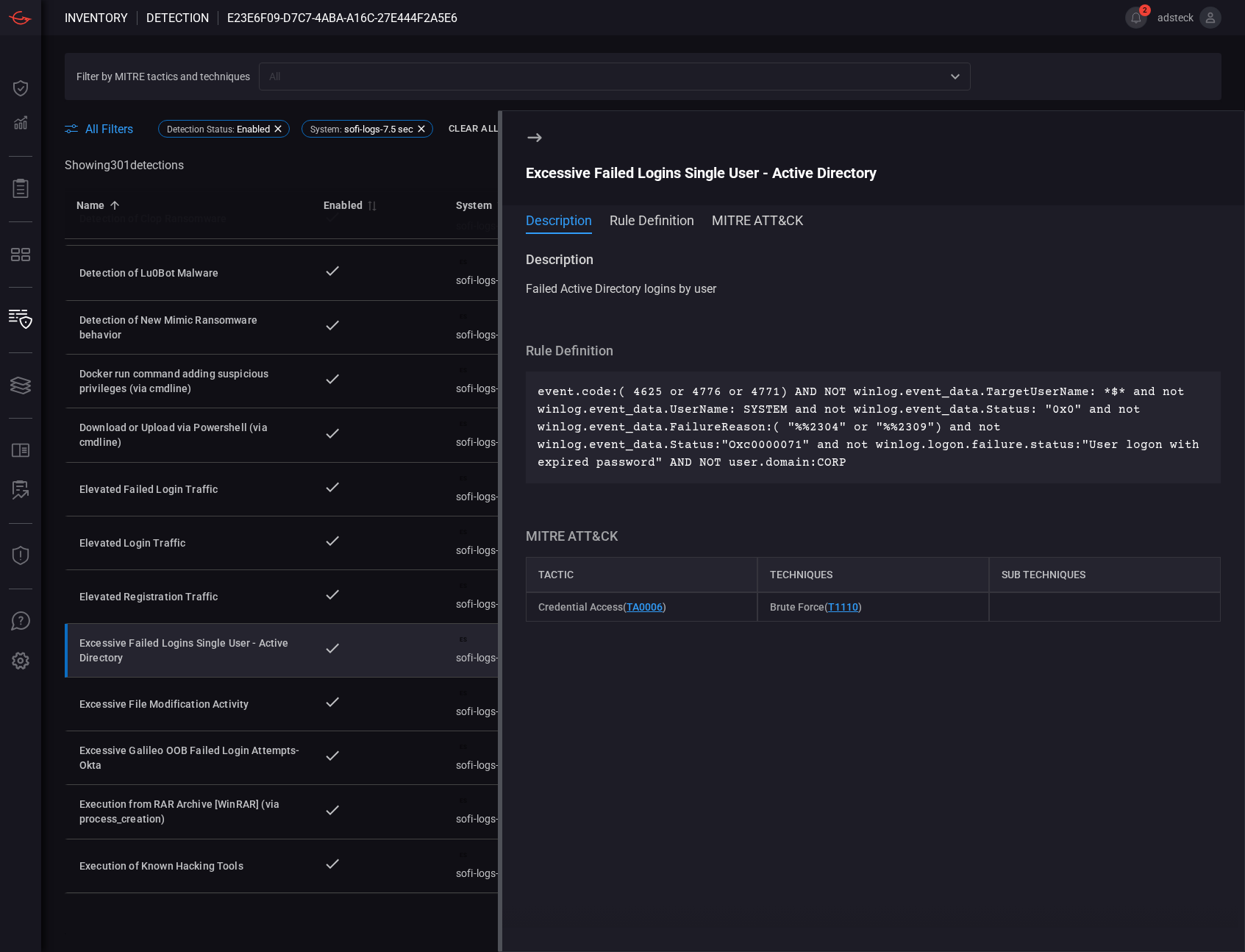
scroll to position [0, 0]
